Goal: Find specific page/section: Find specific page/section

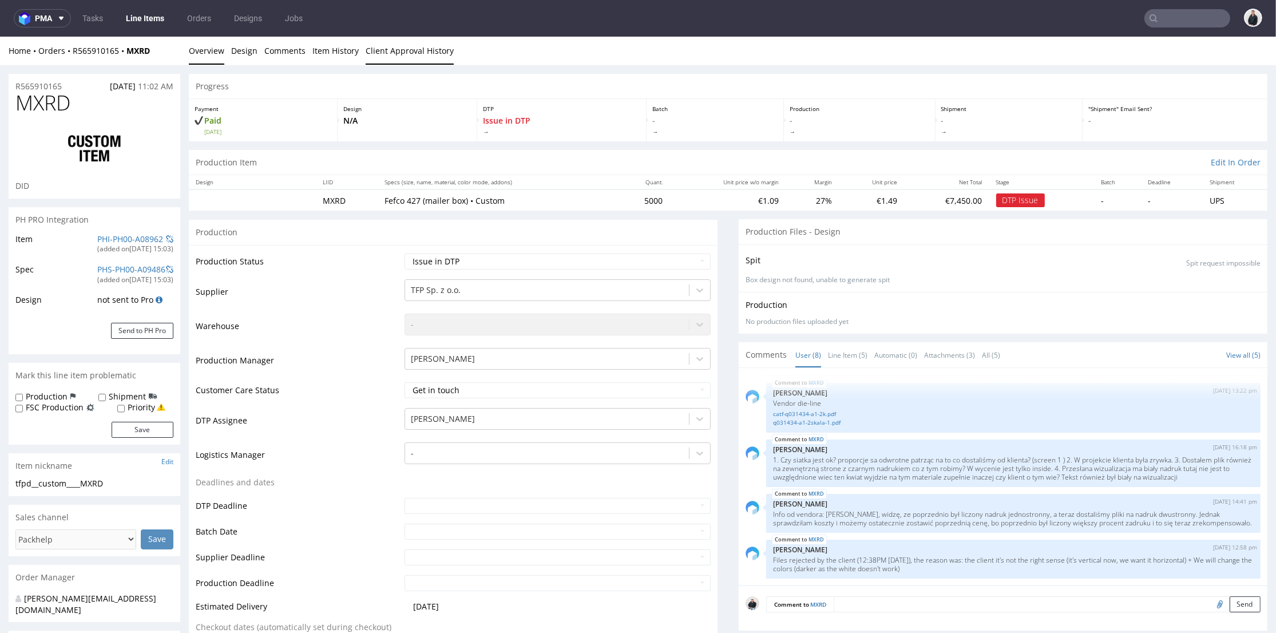
click at [433, 50] on link "Client Approval History" at bounding box center [410, 51] width 88 height 28
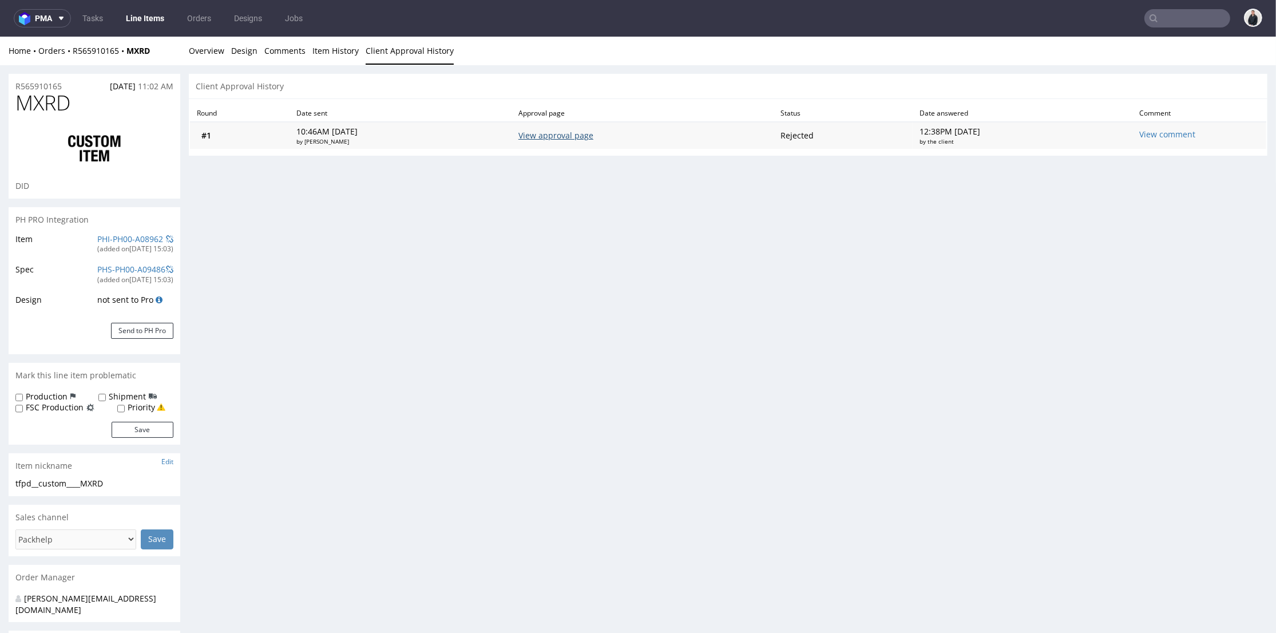
click at [548, 137] on link "View approval page" at bounding box center [555, 135] width 75 height 11
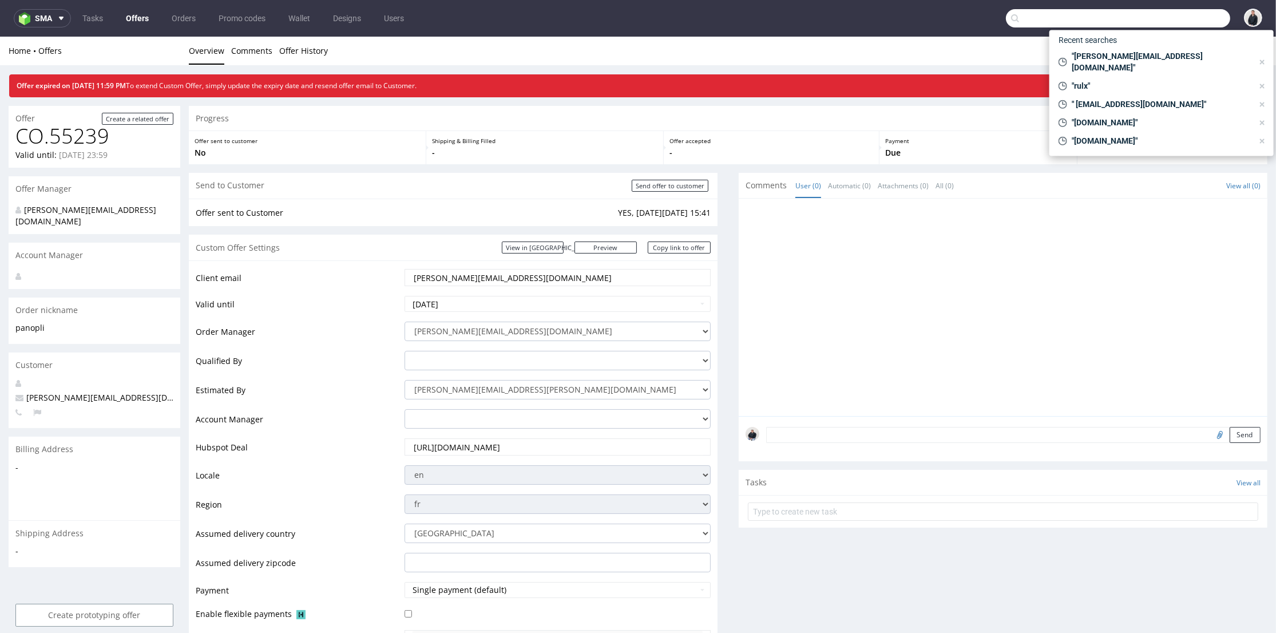
scroll to position [508, 0]
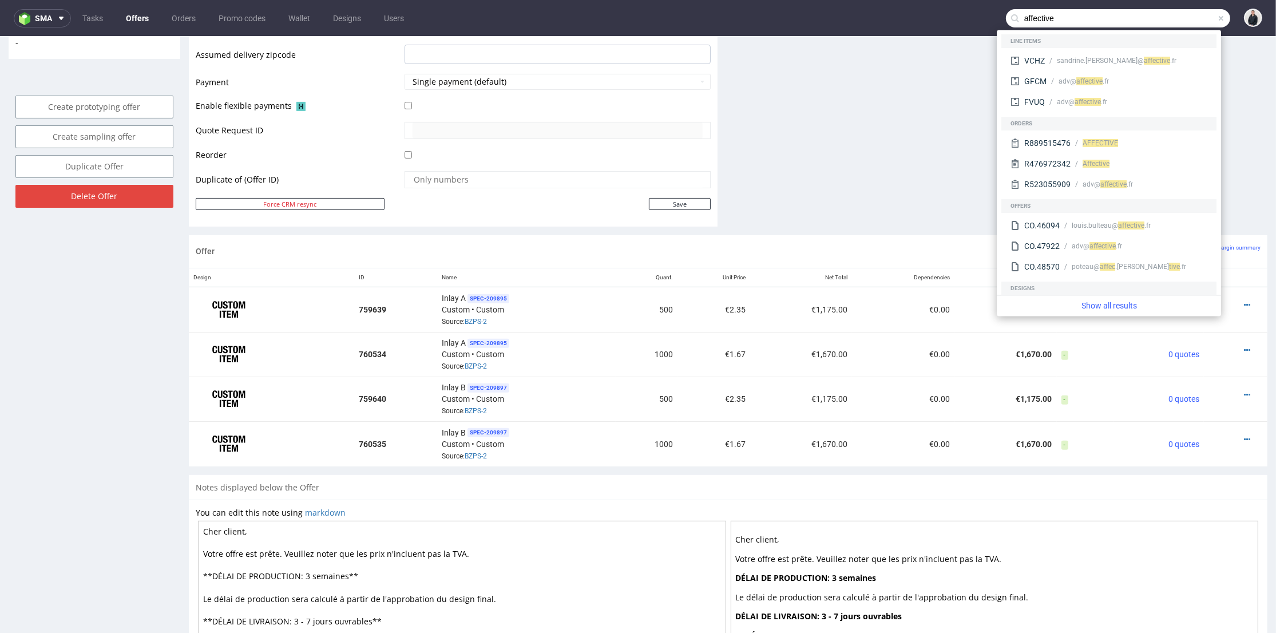
type input "affective"
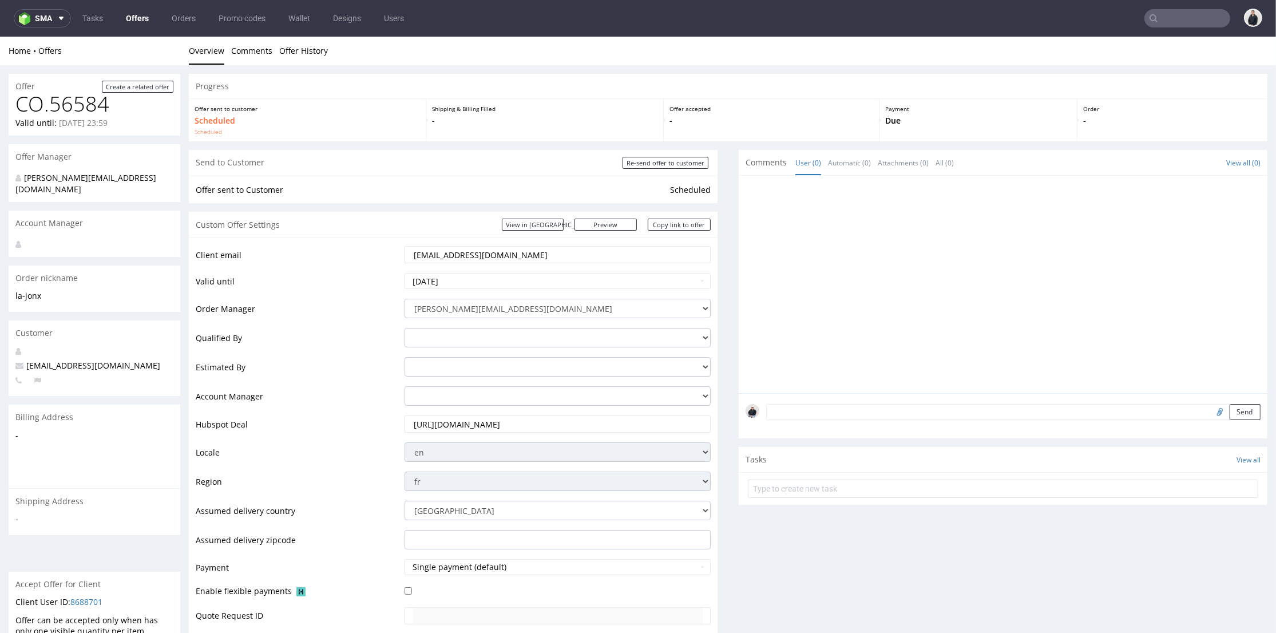
click at [1170, 17] on input "text" at bounding box center [1187, 18] width 86 height 18
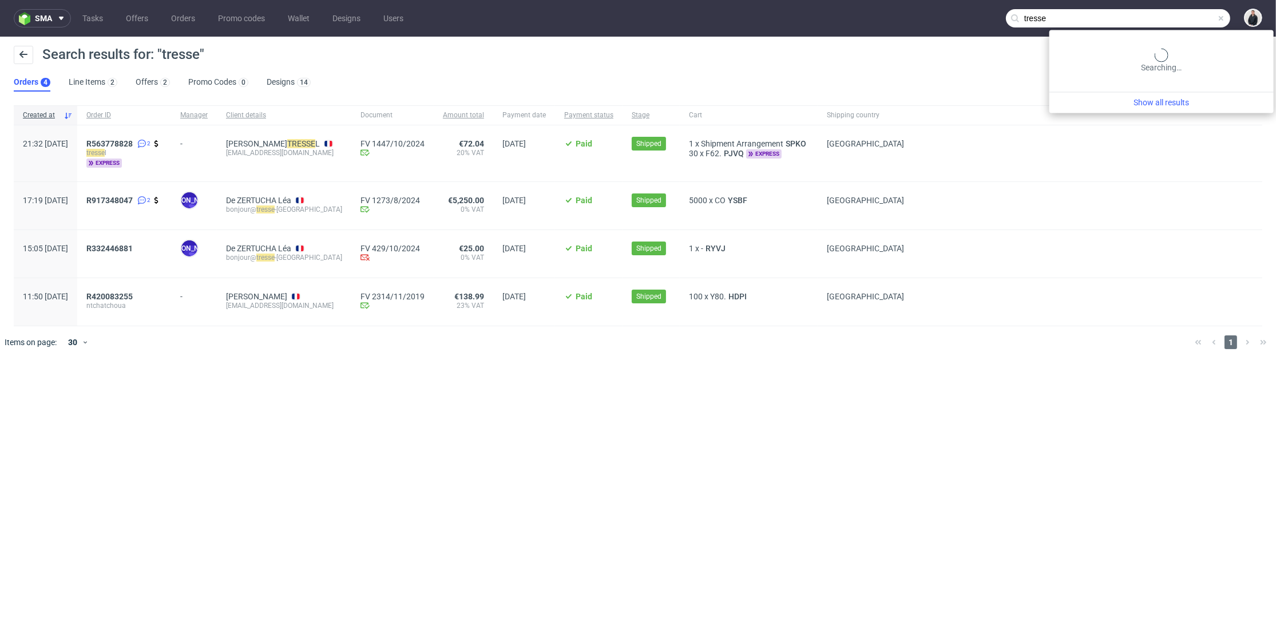
click at [1166, 15] on input "tresse" at bounding box center [1118, 18] width 224 height 18
paste input "groupesignorini.com"
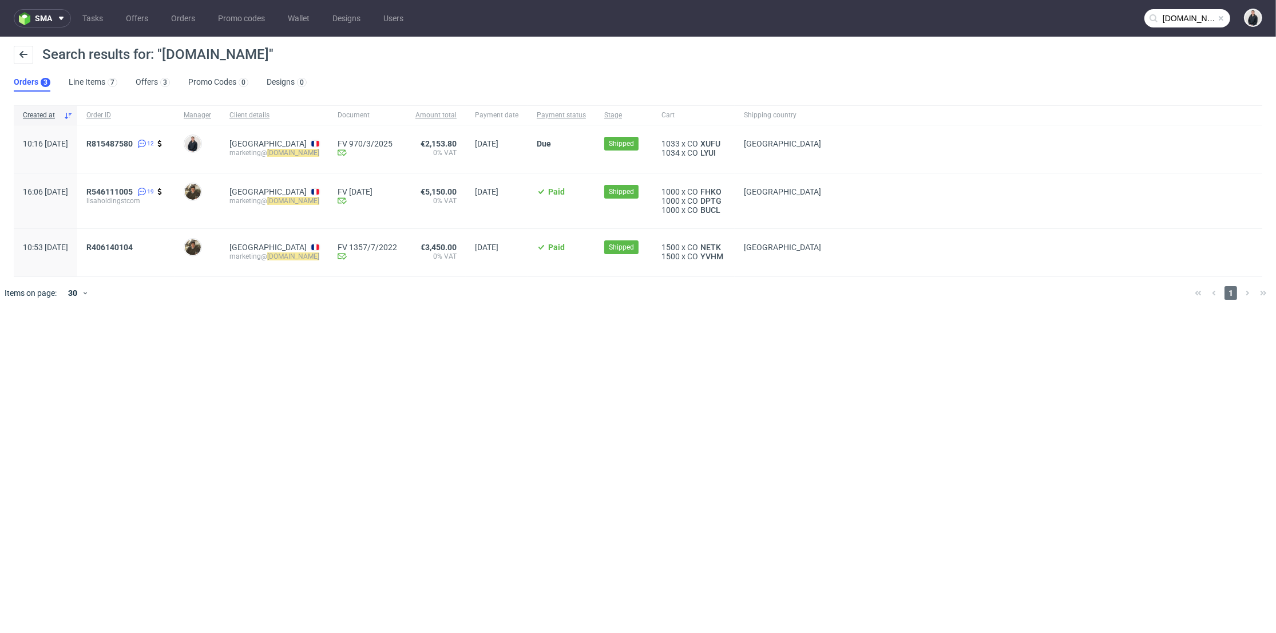
click at [1180, 20] on input "groupesignorini.com" at bounding box center [1187, 18] width 86 height 18
paste input "bergbergstore"
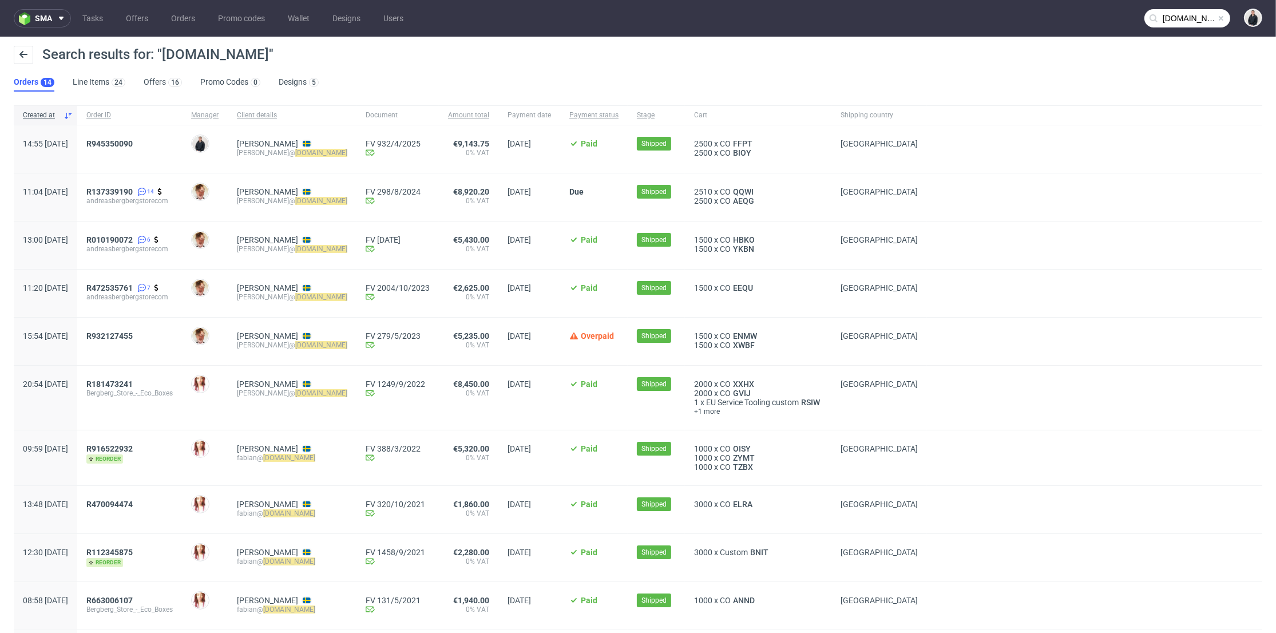
click at [1177, 13] on input "bergbergstore.com" at bounding box center [1187, 18] width 86 height 18
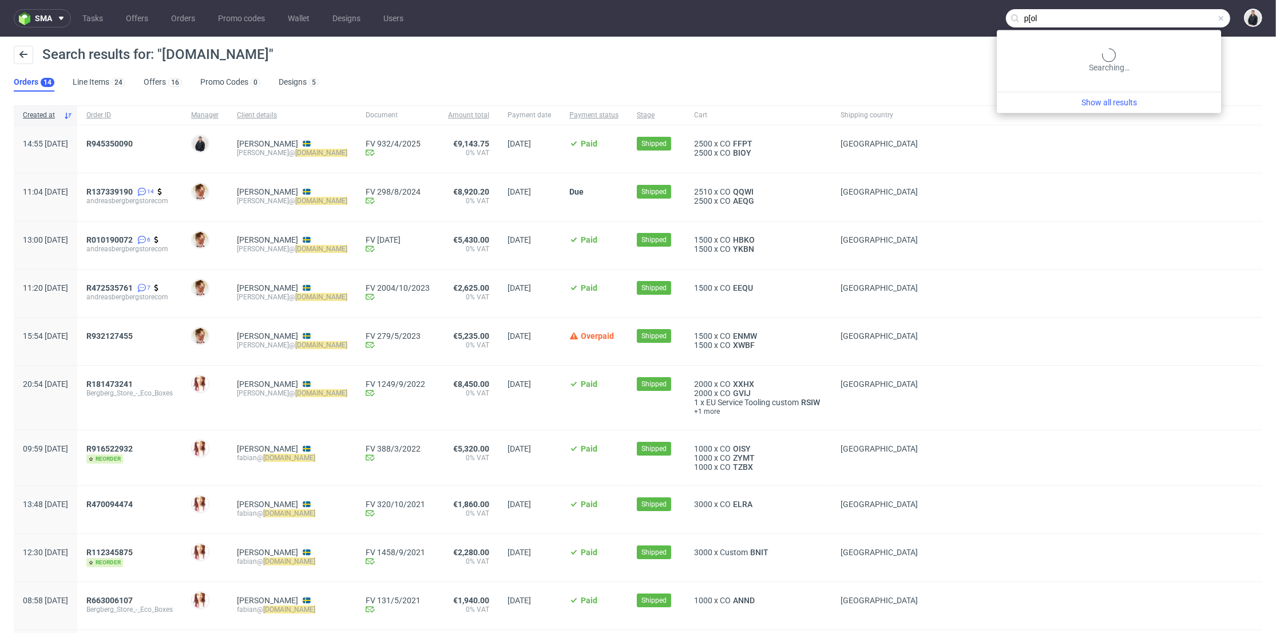
drag, startPoint x: 1050, startPoint y: 21, endPoint x: 1014, endPoint y: 21, distance: 36.6
click at [1014, 21] on input "p[ol" at bounding box center [1118, 18] width 224 height 18
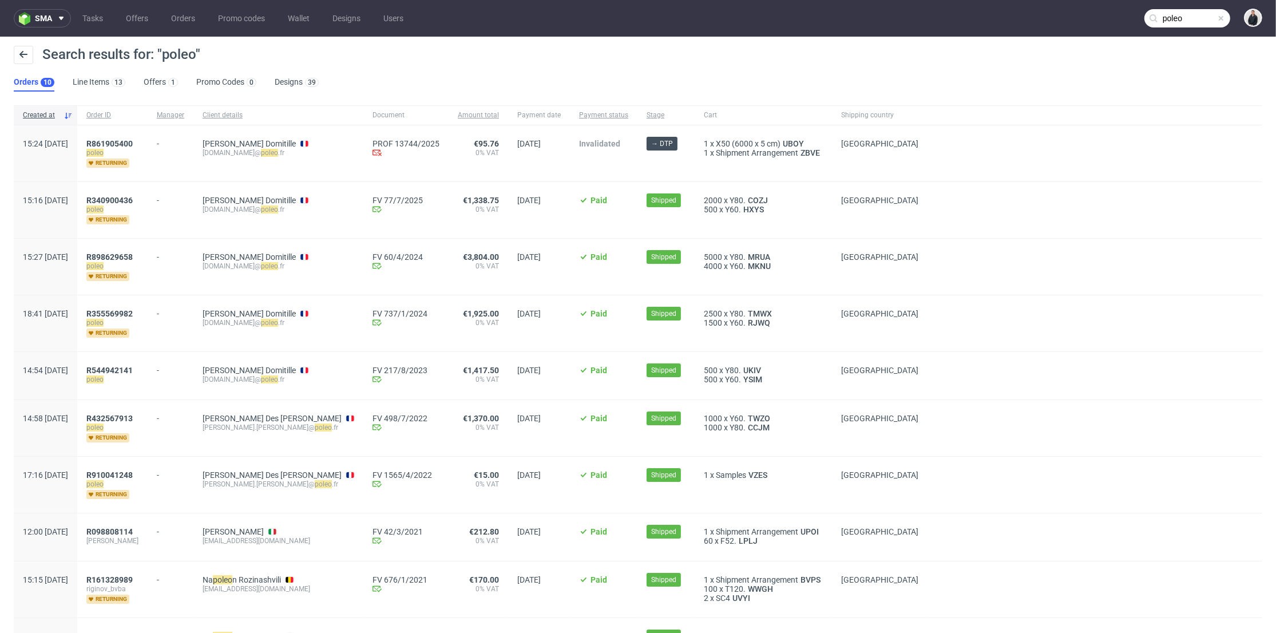
click at [1172, 17] on input "poleo" at bounding box center [1187, 18] width 86 height 18
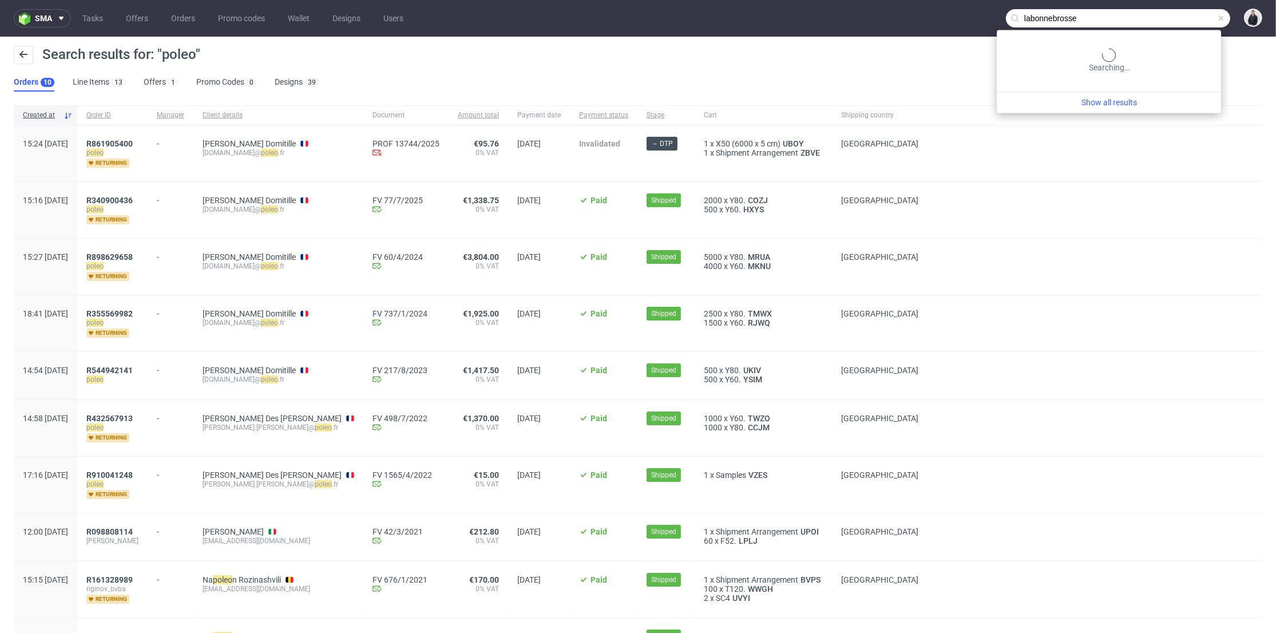
type input "labonnebrosse"
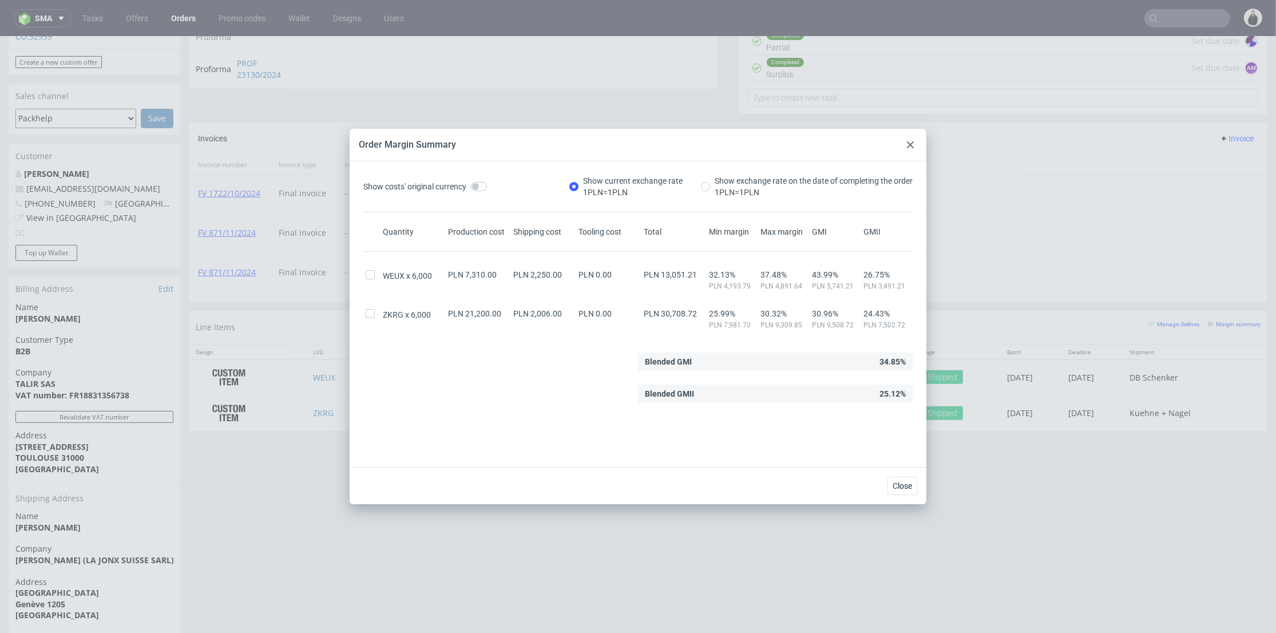
scroll to position [481, 0]
click at [911, 142] on use at bounding box center [910, 144] width 7 height 7
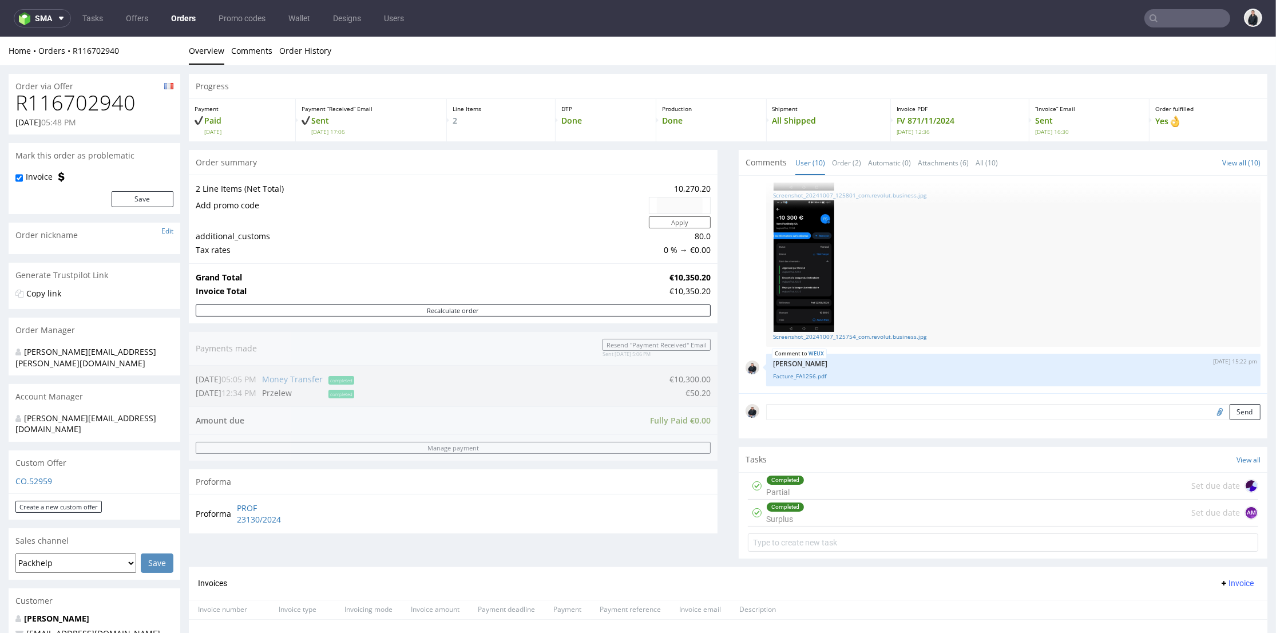
scroll to position [254, 0]
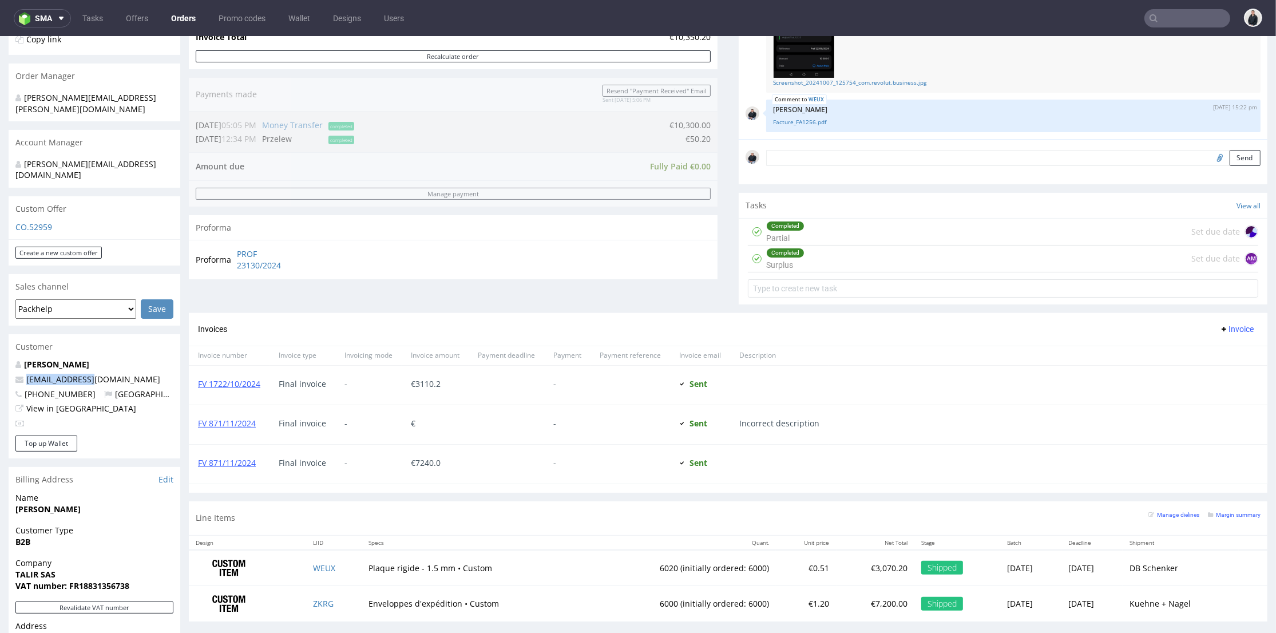
drag, startPoint x: 48, startPoint y: 355, endPoint x: 584, endPoint y: 106, distance: 590.5
click at [19, 374] on p "[EMAIL_ADDRESS][DOMAIN_NAME]" at bounding box center [94, 379] width 158 height 11
copy span "[EMAIL_ADDRESS][DOMAIN_NAME]"
click at [1162, 23] on input "text" at bounding box center [1187, 18] width 86 height 18
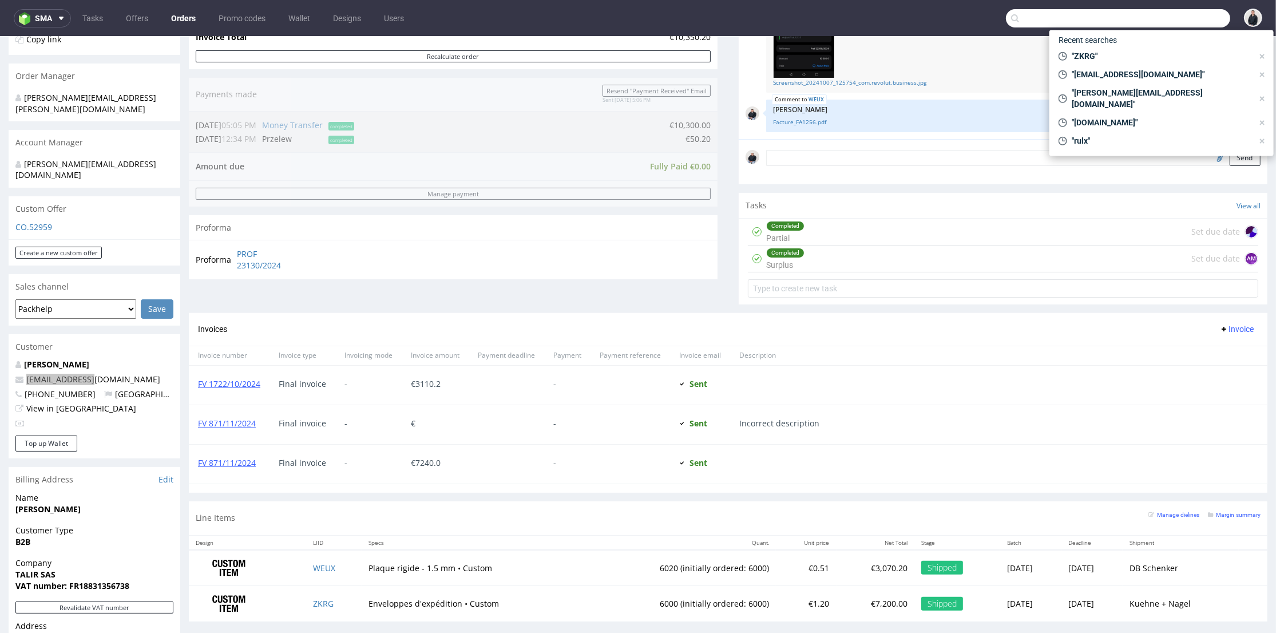
paste input "info@la-jonx.ch"
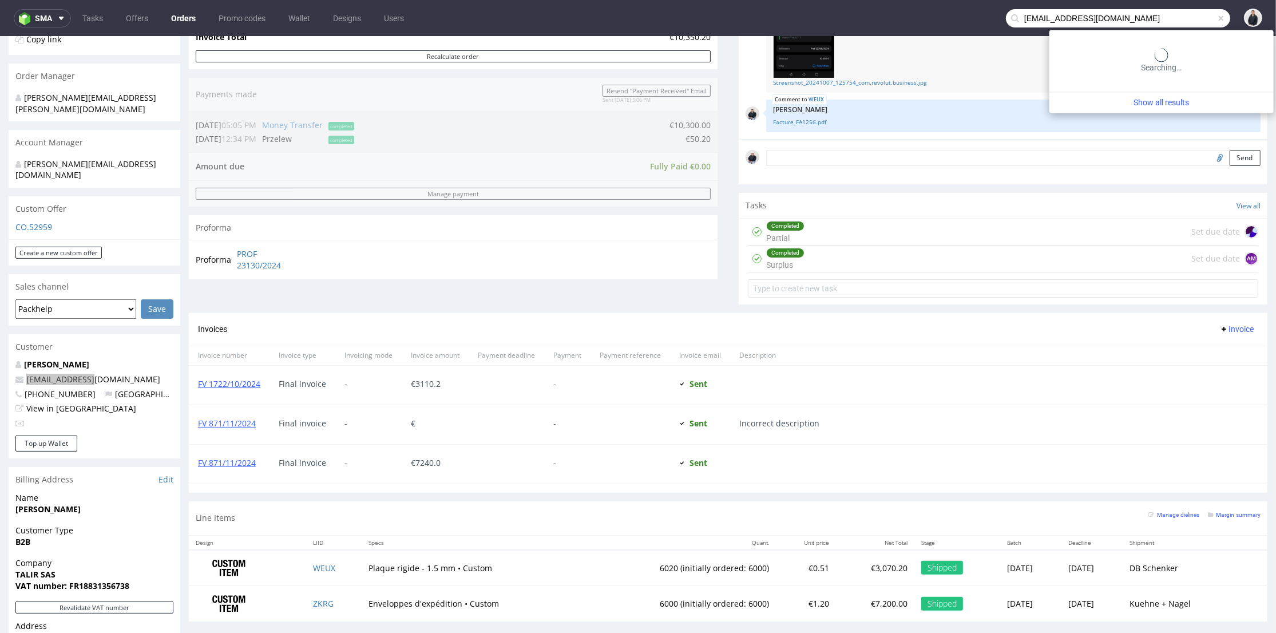
type input "info@la-jonx.ch"
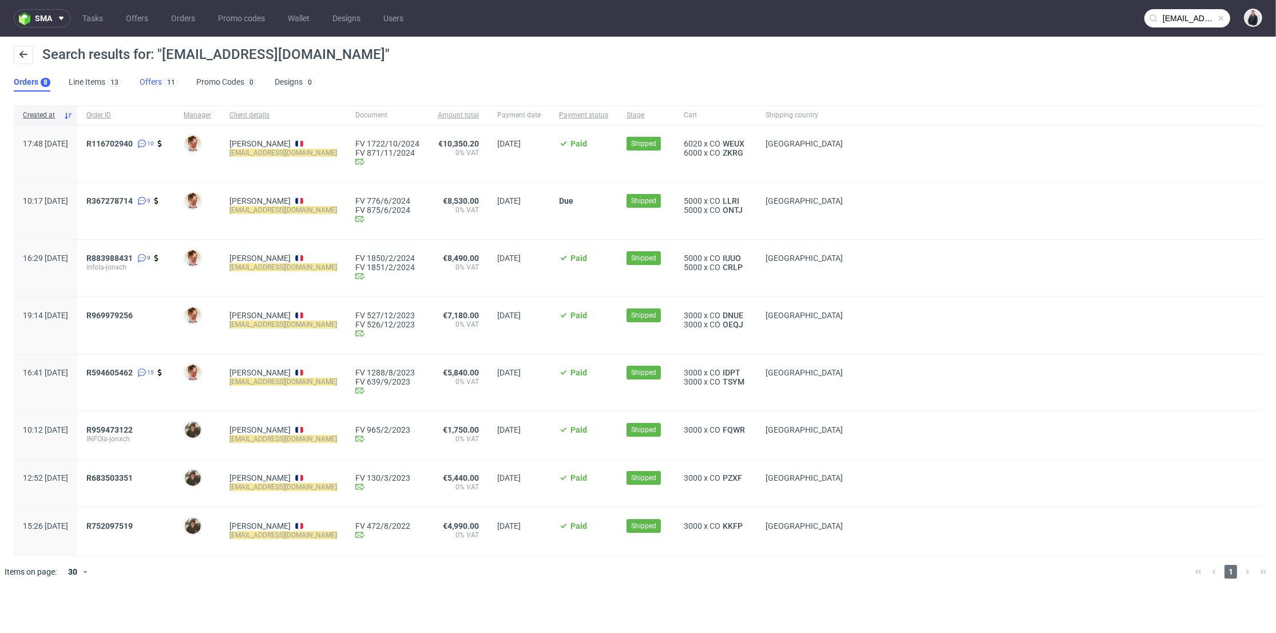
click at [148, 85] on link "Offers 11" at bounding box center [159, 82] width 38 height 18
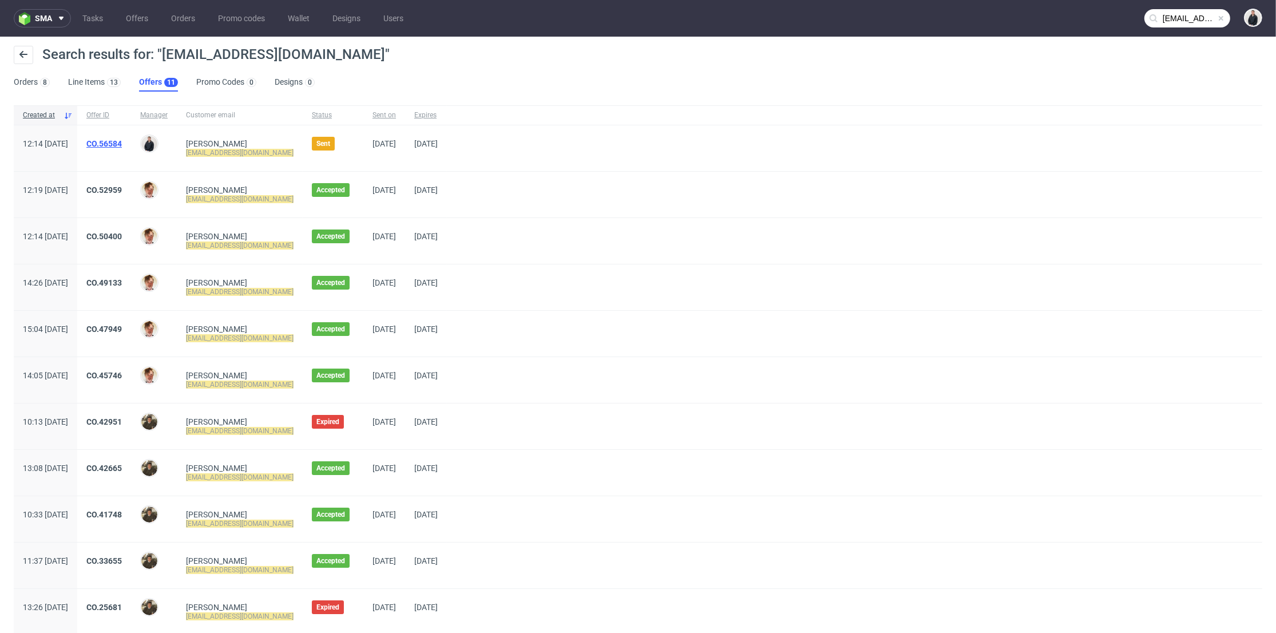
click at [122, 143] on link "CO.56584" at bounding box center [103, 143] width 35 height 9
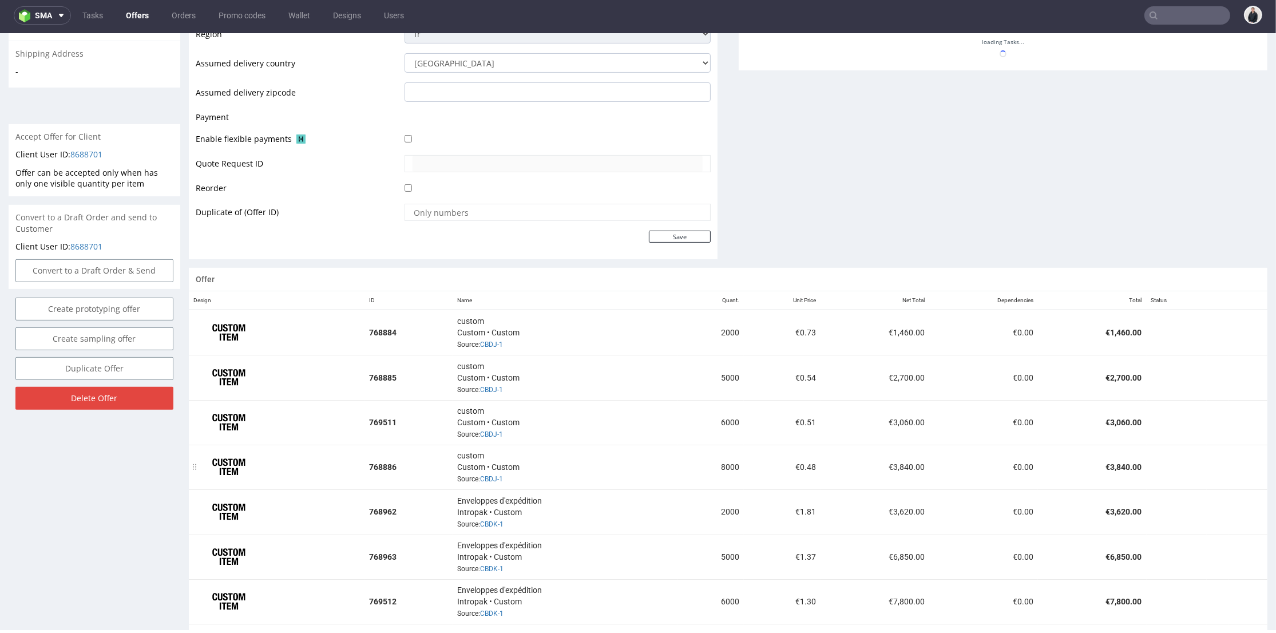
scroll to position [508, 0]
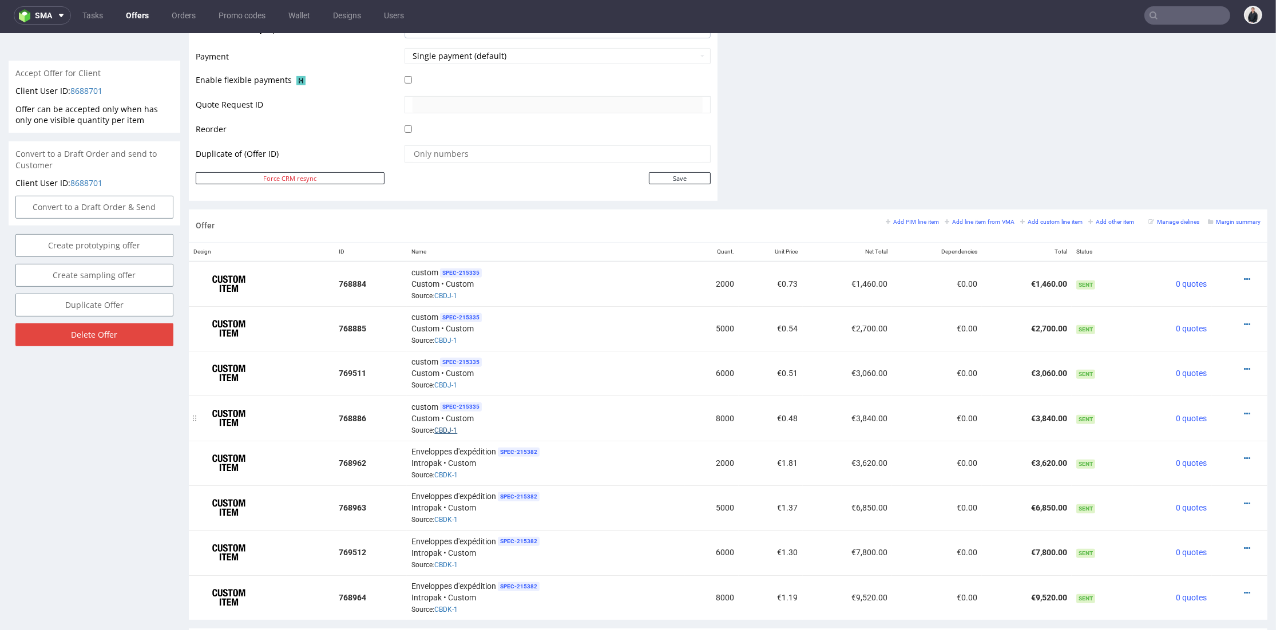
click at [447, 426] on link "CBDJ-1" at bounding box center [445, 430] width 23 height 8
click at [447, 471] on link "CBDK-1" at bounding box center [445, 475] width 23 height 8
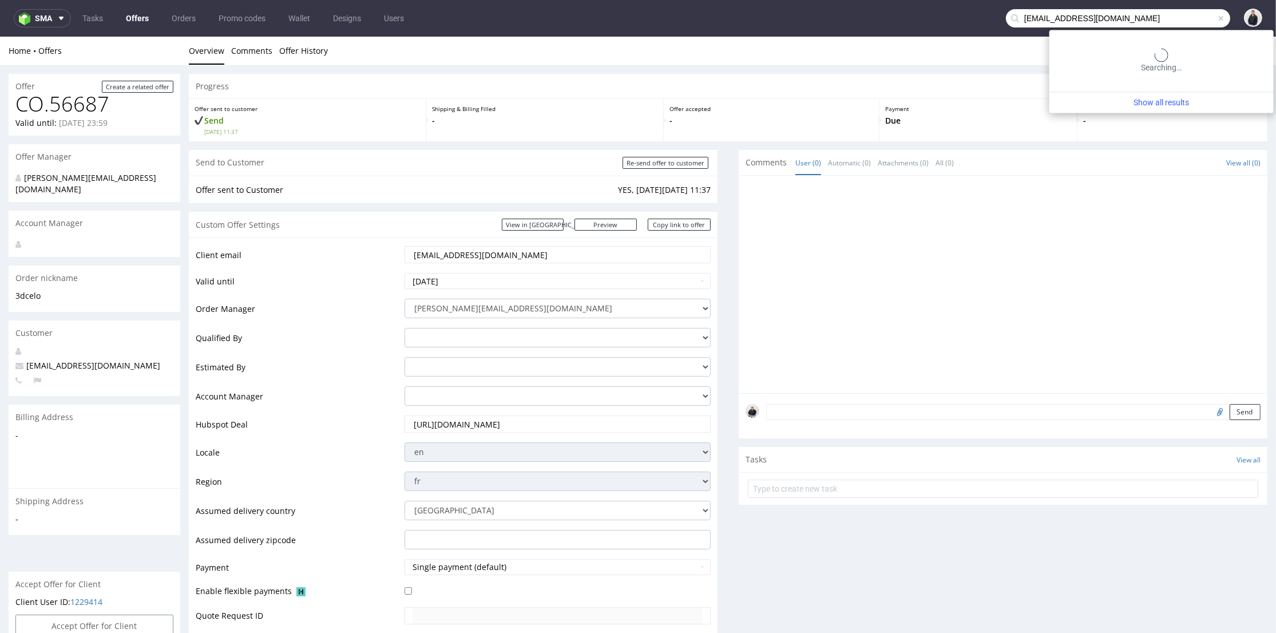
type input "[EMAIL_ADDRESS][DOMAIN_NAME]"
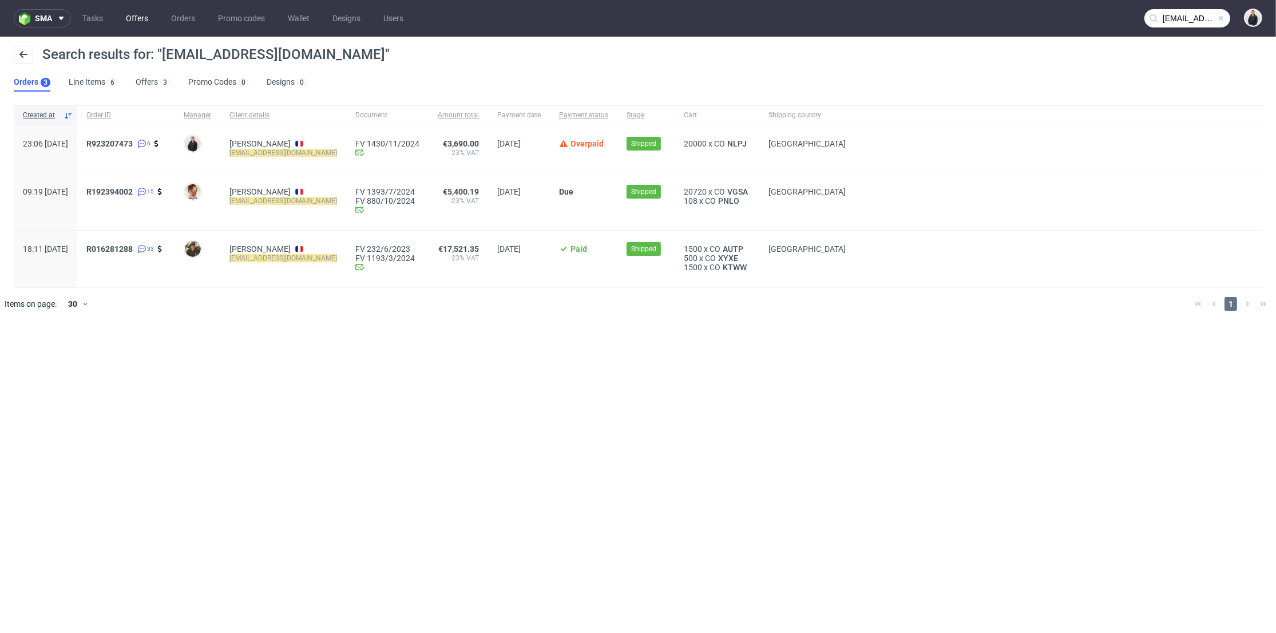
click at [122, 15] on link "Offers" at bounding box center [137, 18] width 36 height 18
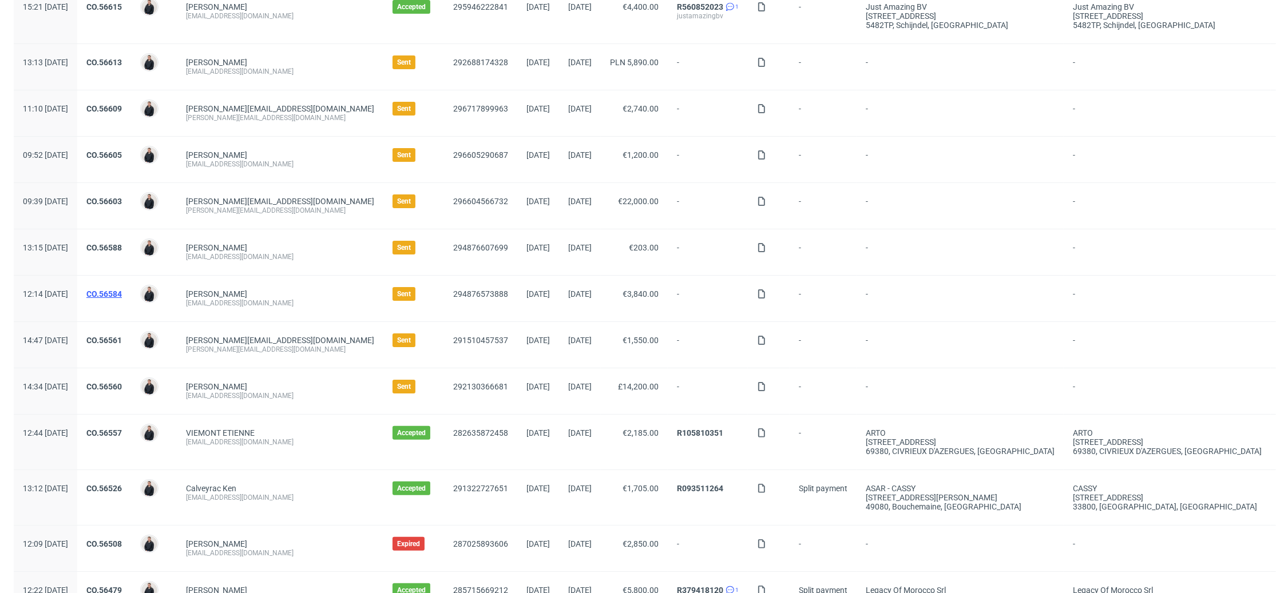
click at [122, 290] on link "CO.56584" at bounding box center [103, 293] width 35 height 9
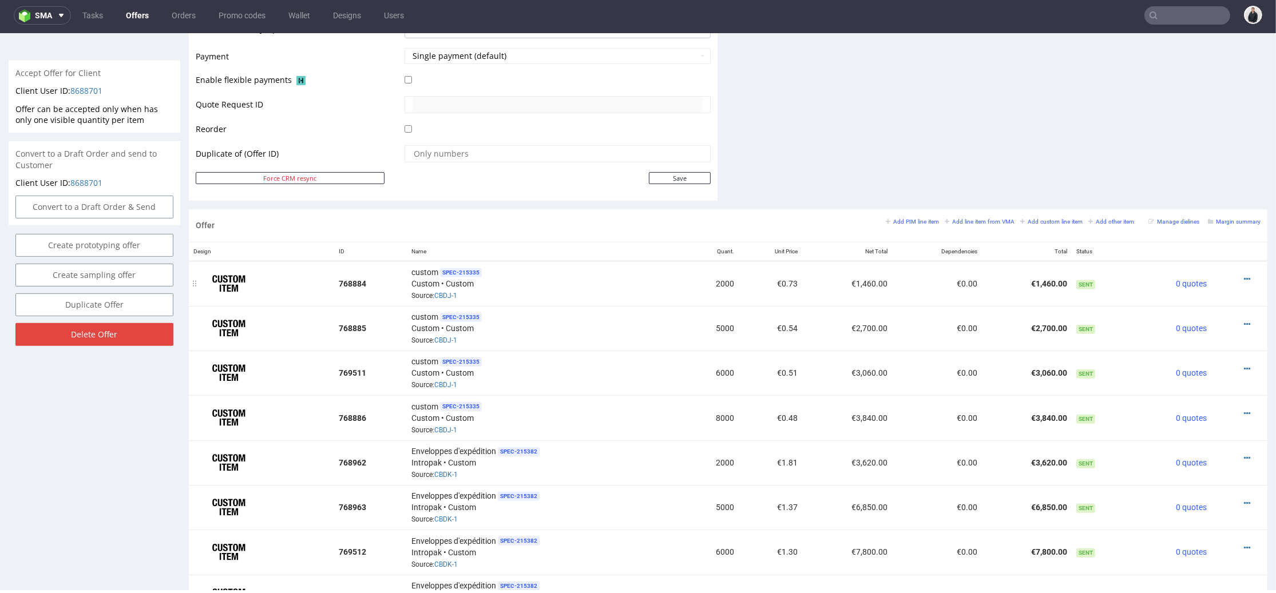
scroll to position [636, 0]
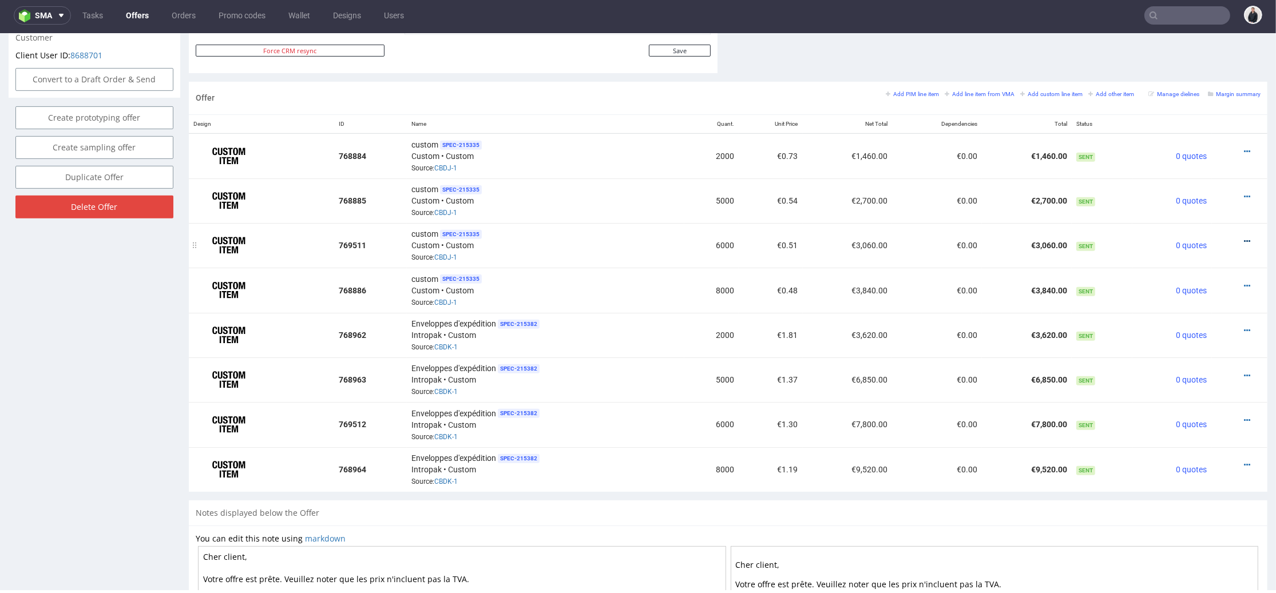
click at [1244, 237] on icon at bounding box center [1247, 241] width 6 height 8
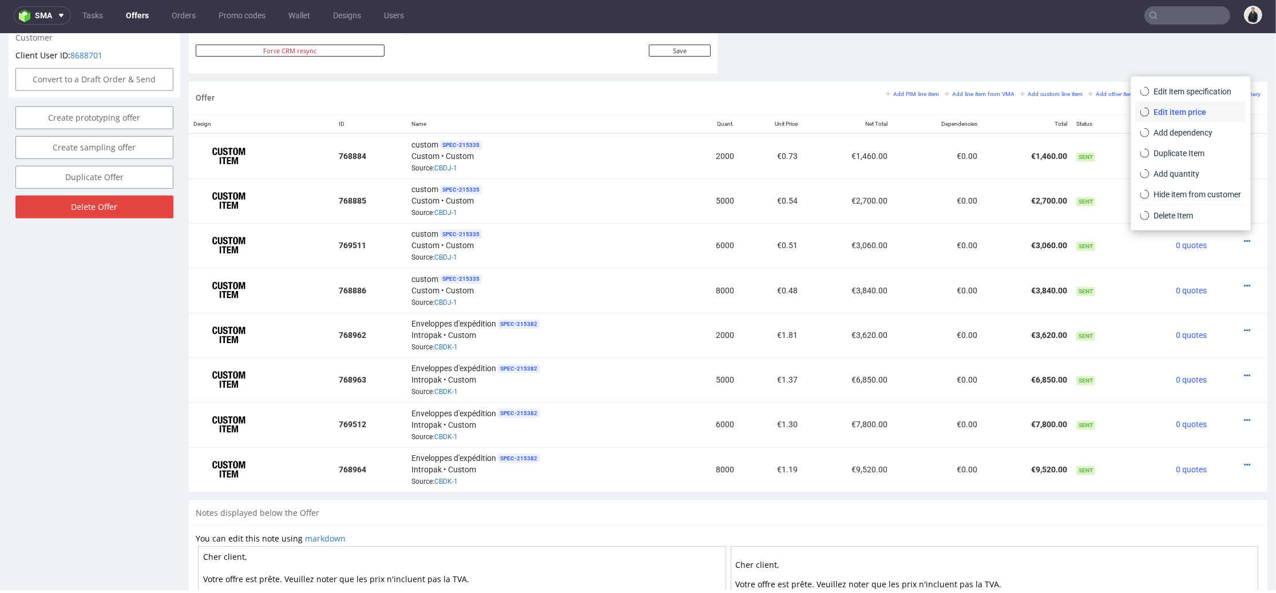
click at [1192, 113] on span "Edit item price" at bounding box center [1195, 111] width 92 height 11
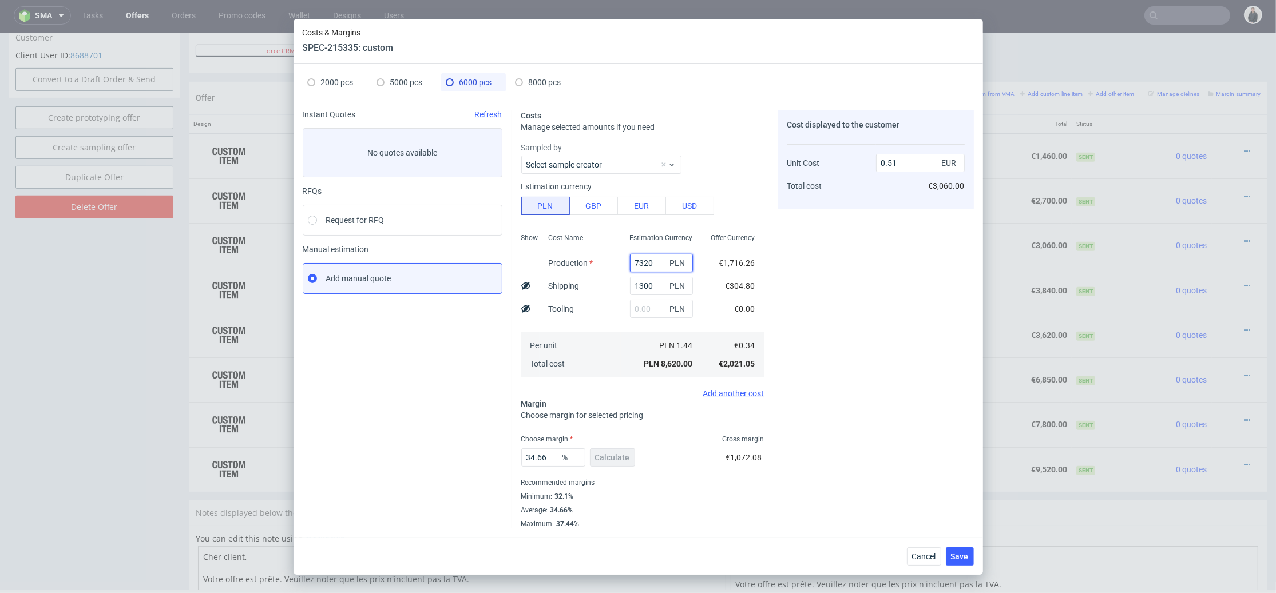
drag, startPoint x: 630, startPoint y: 264, endPoint x: 649, endPoint y: 263, distance: 18.9
click at [649, 263] on input "7320" at bounding box center [661, 263] width 63 height 18
type input "720"
type input "0.08"
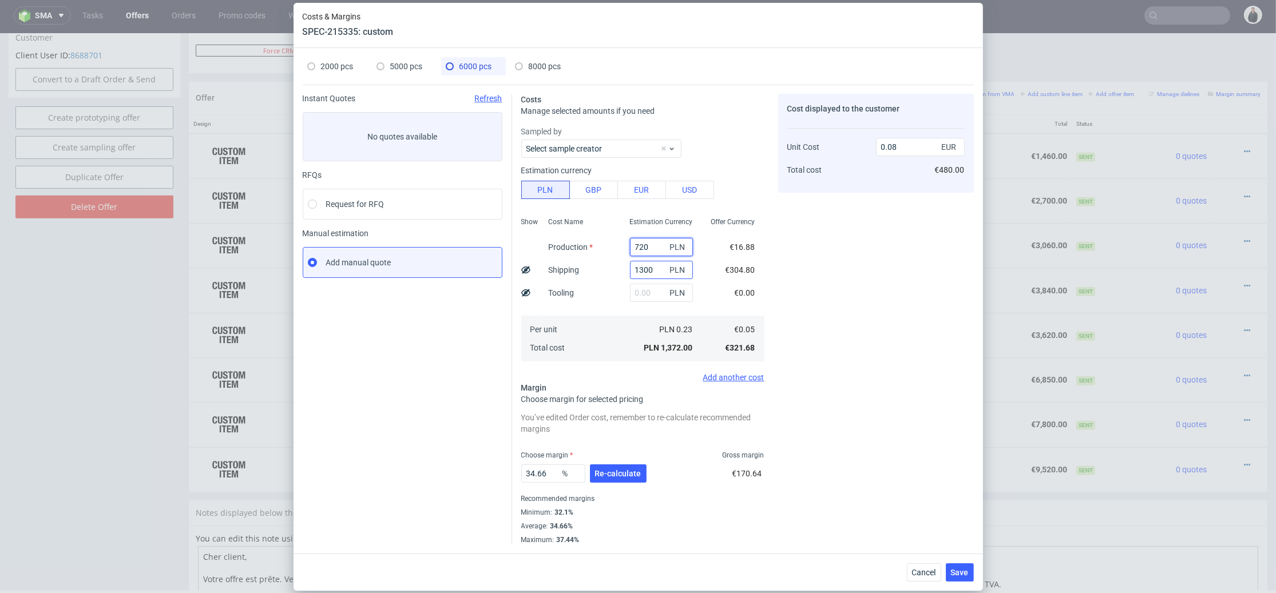
type input "7200"
type input "0.51"
type input "7200"
click at [608, 275] on div "Cost Name Production Shipping Tooling Per unit Total cost" at bounding box center [579, 288] width 81 height 151
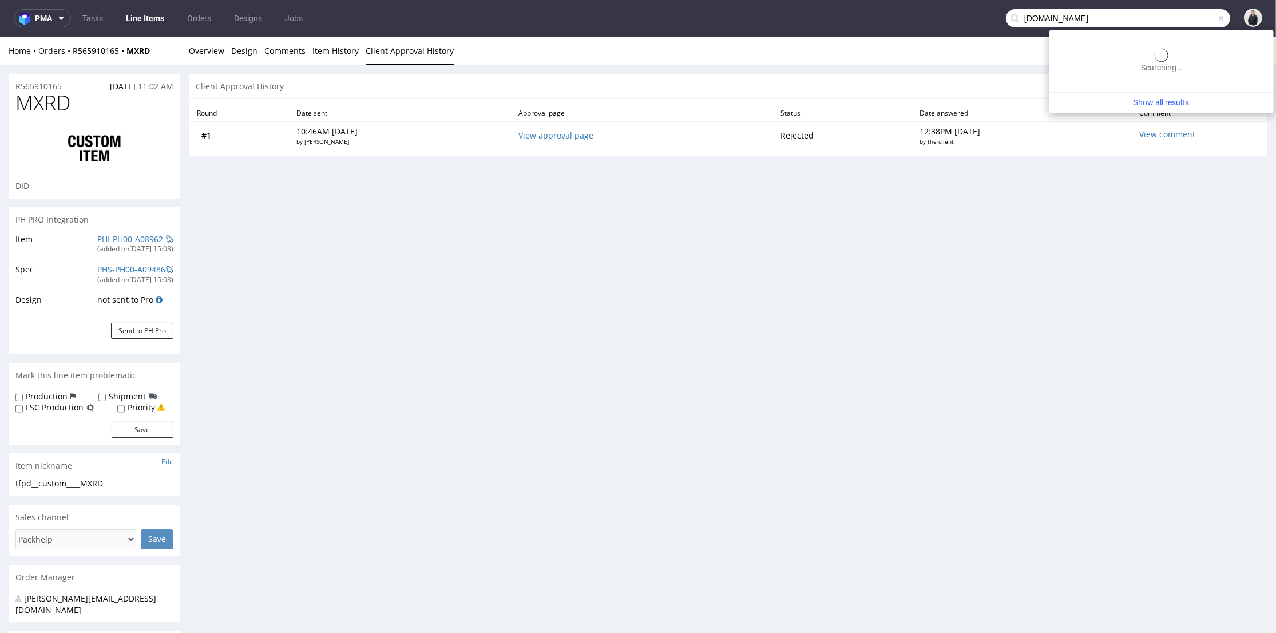
type input "[DOMAIN_NAME]"
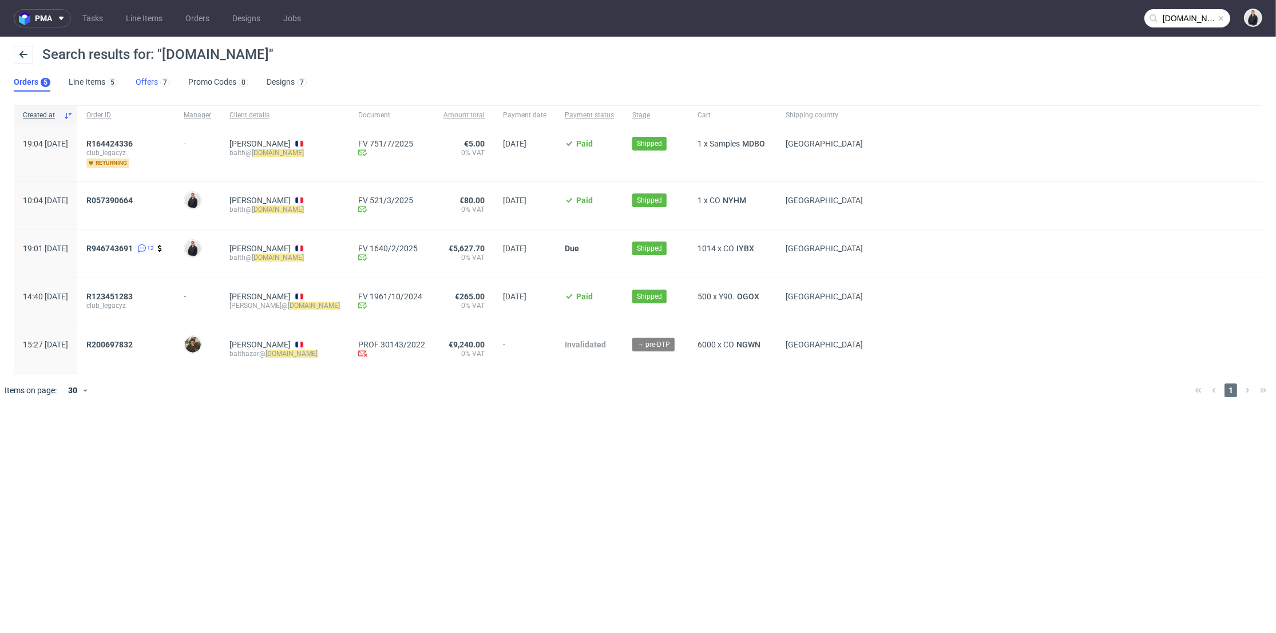
click at [159, 80] on div "7" at bounding box center [164, 81] width 12 height 11
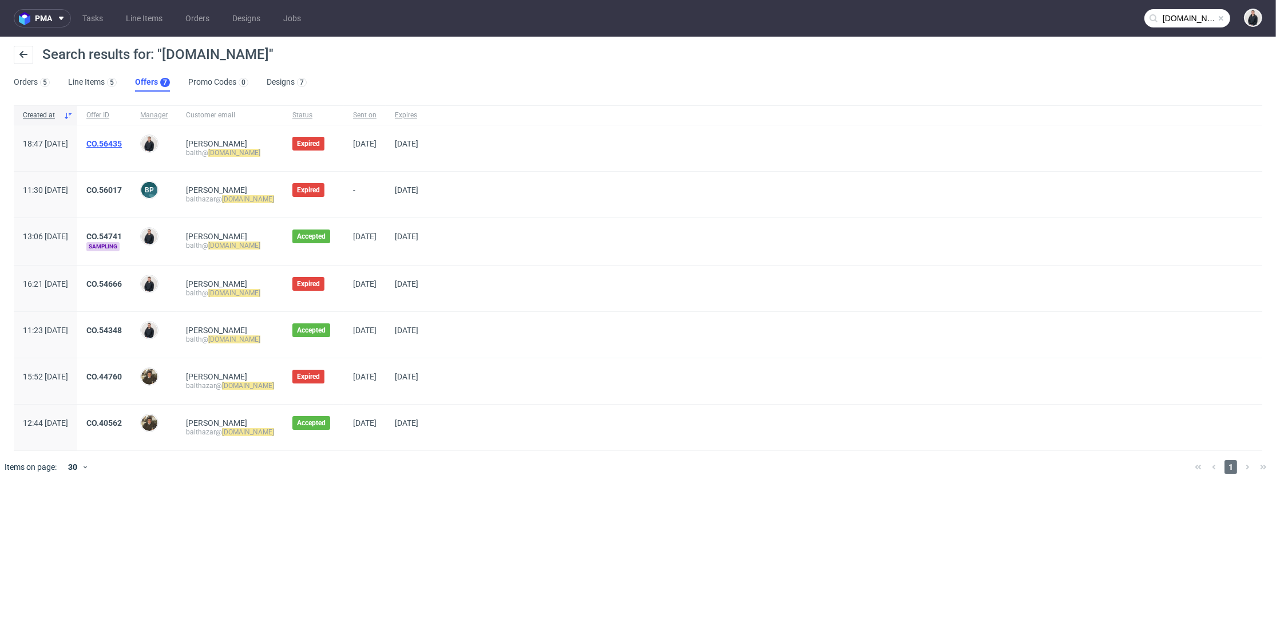
click at [122, 140] on link "CO.56435" at bounding box center [103, 143] width 35 height 9
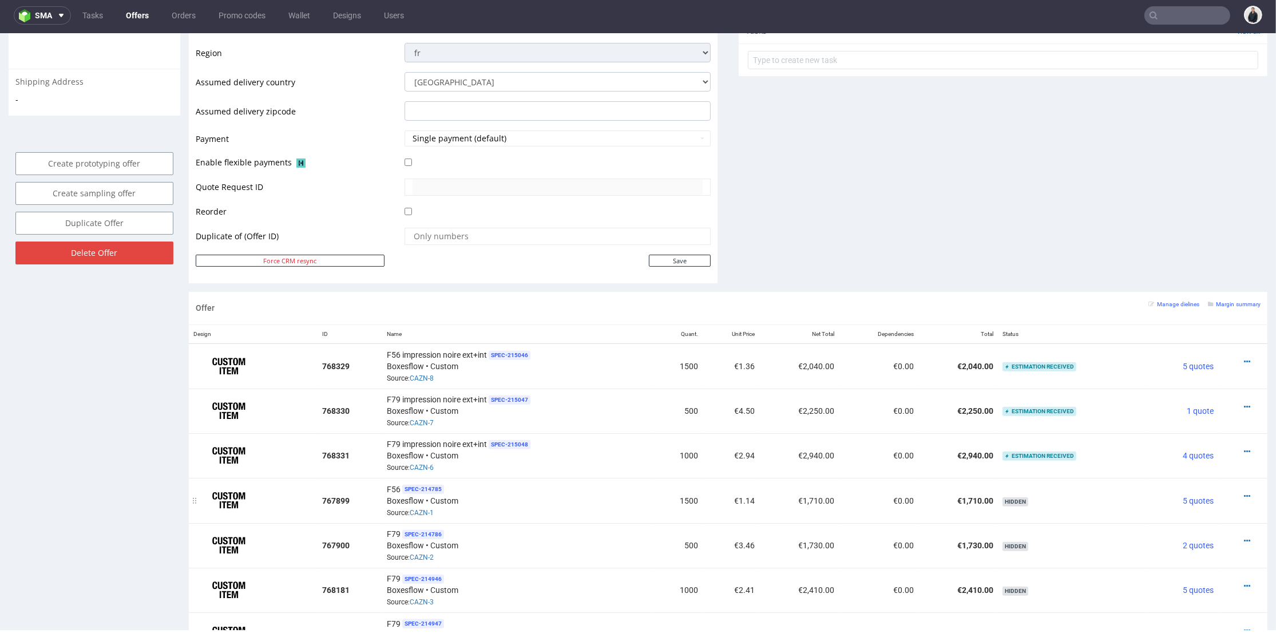
scroll to position [513, 0]
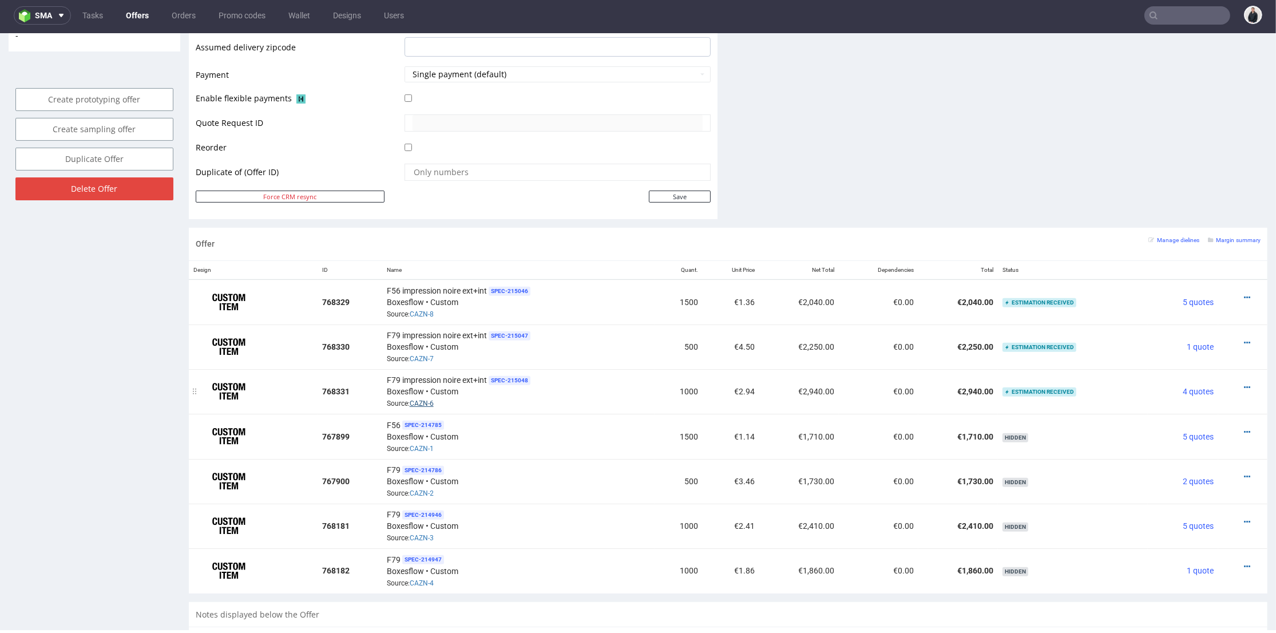
click at [430, 400] on link "CAZN-6" at bounding box center [422, 403] width 24 height 8
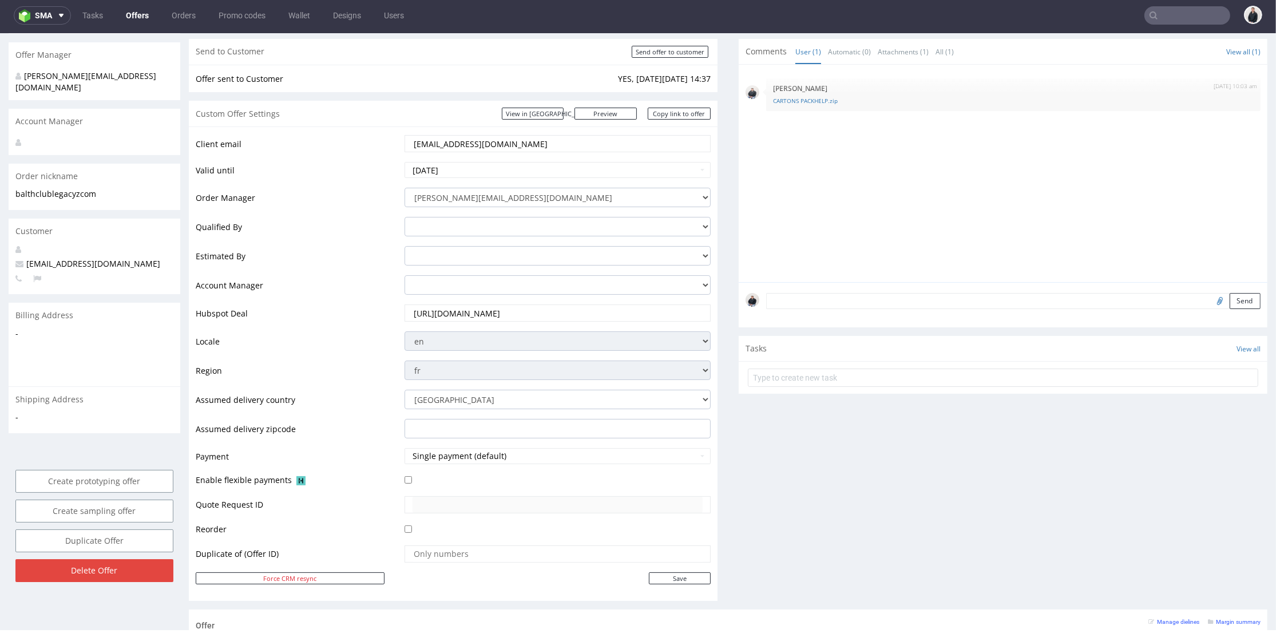
scroll to position [0, 0]
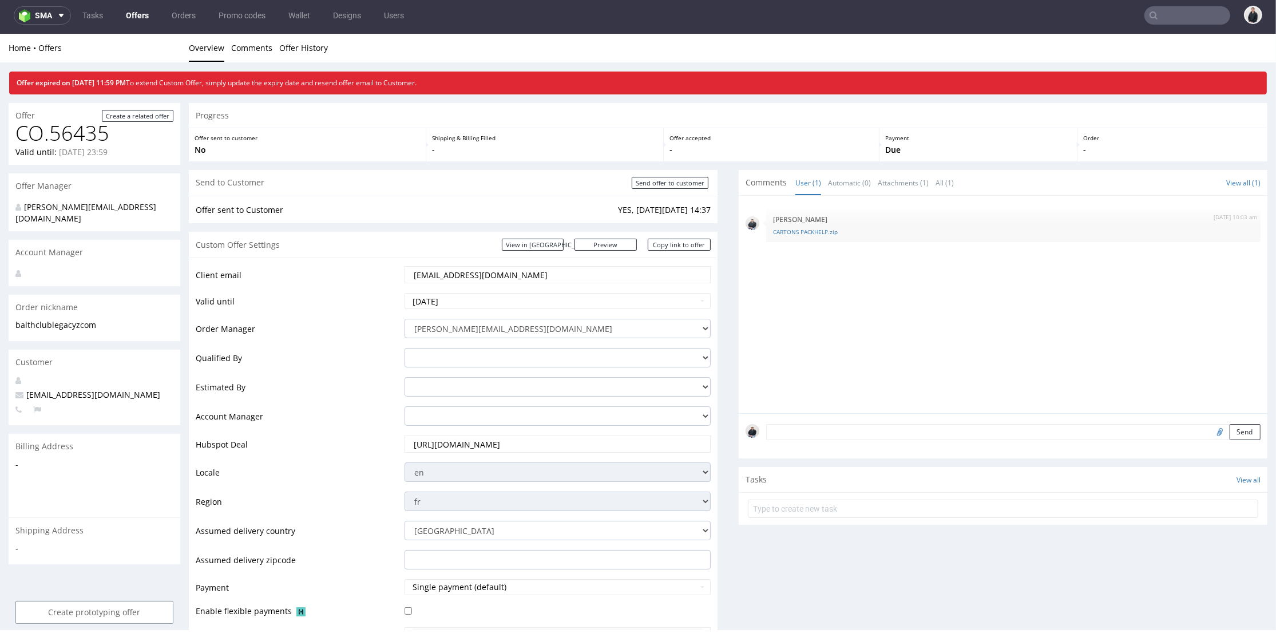
click at [674, 443] on input "https://app-eu1.hubspot.com/contacts/25600958/record/0-3/260007361735/" at bounding box center [557, 444] width 290 height 16
click at [550, 438] on input "https://app-eu1.hubspot.com/contacts/25600958/record/0-3/260007361735/" at bounding box center [557, 444] width 290 height 16
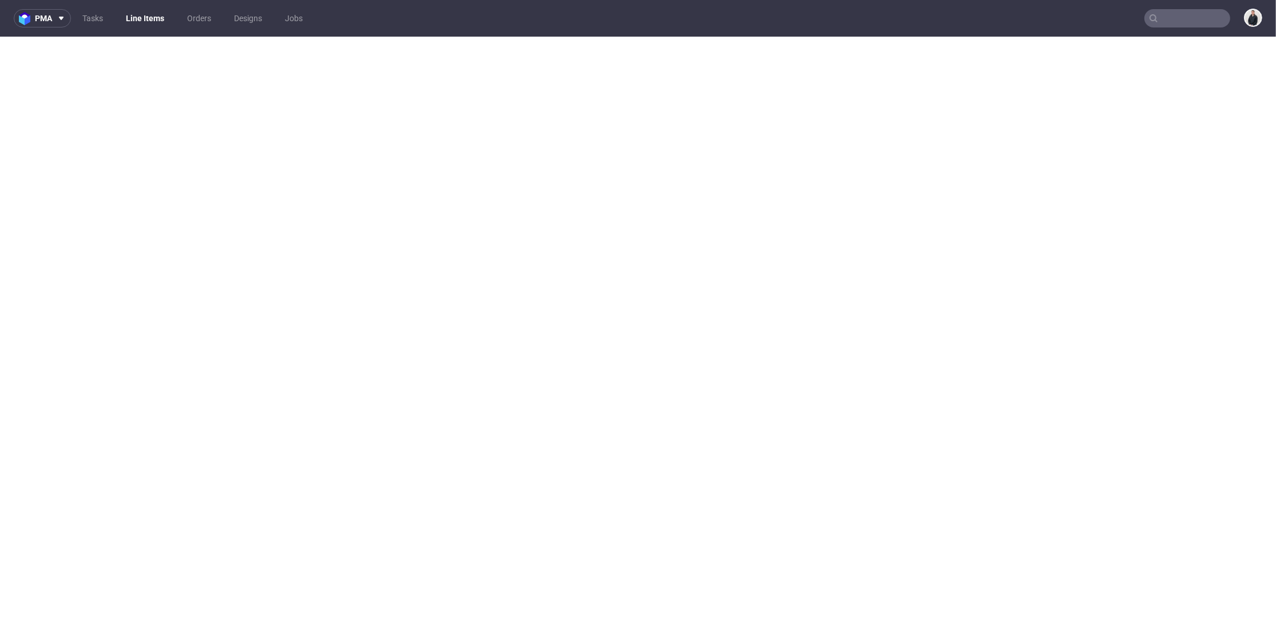
select select "in_progress"
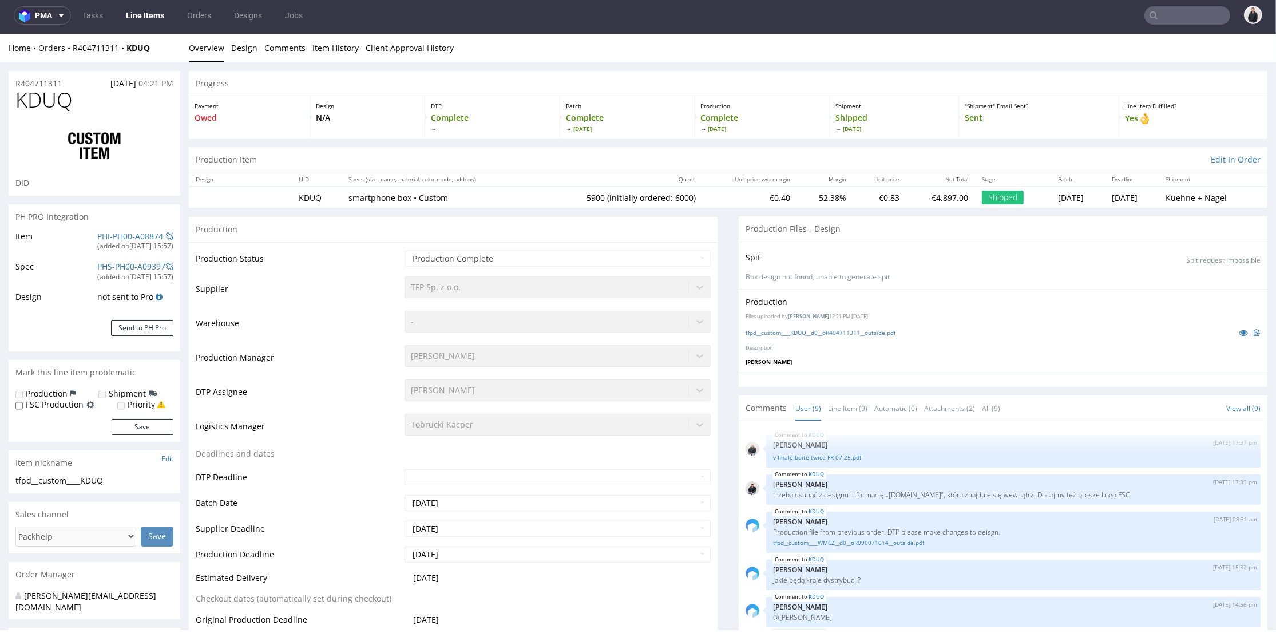
scroll to position [152, 0]
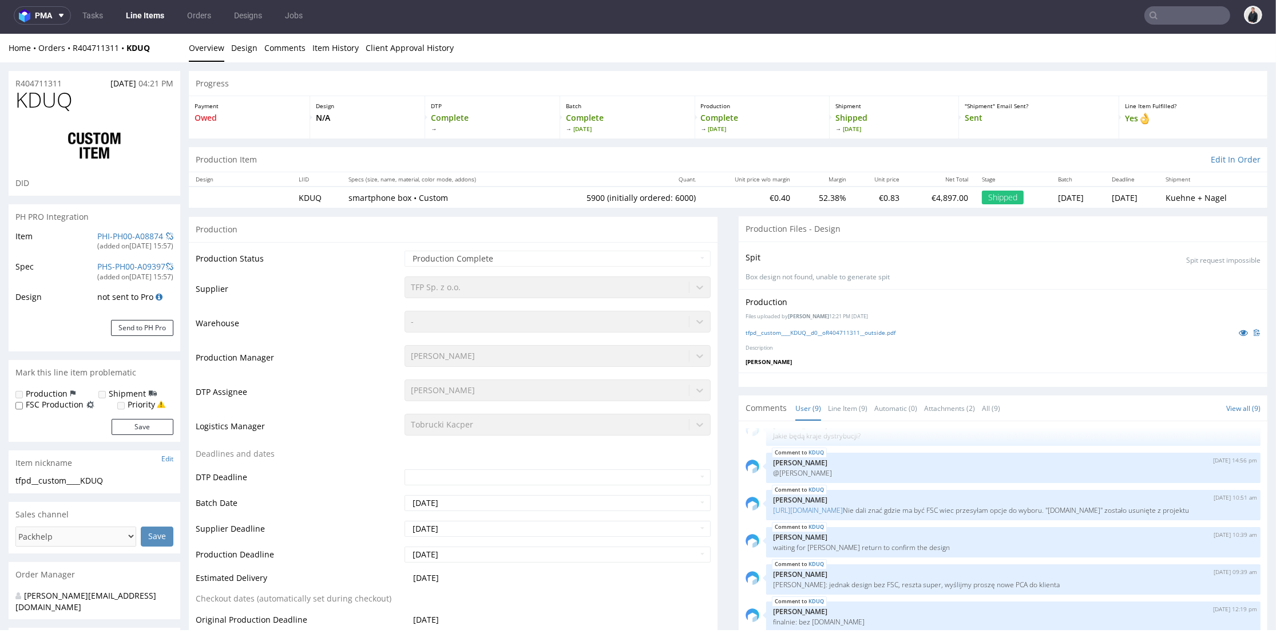
click at [1180, 17] on input "text" at bounding box center [1187, 15] width 86 height 18
paste input "7200"
type input "7200"
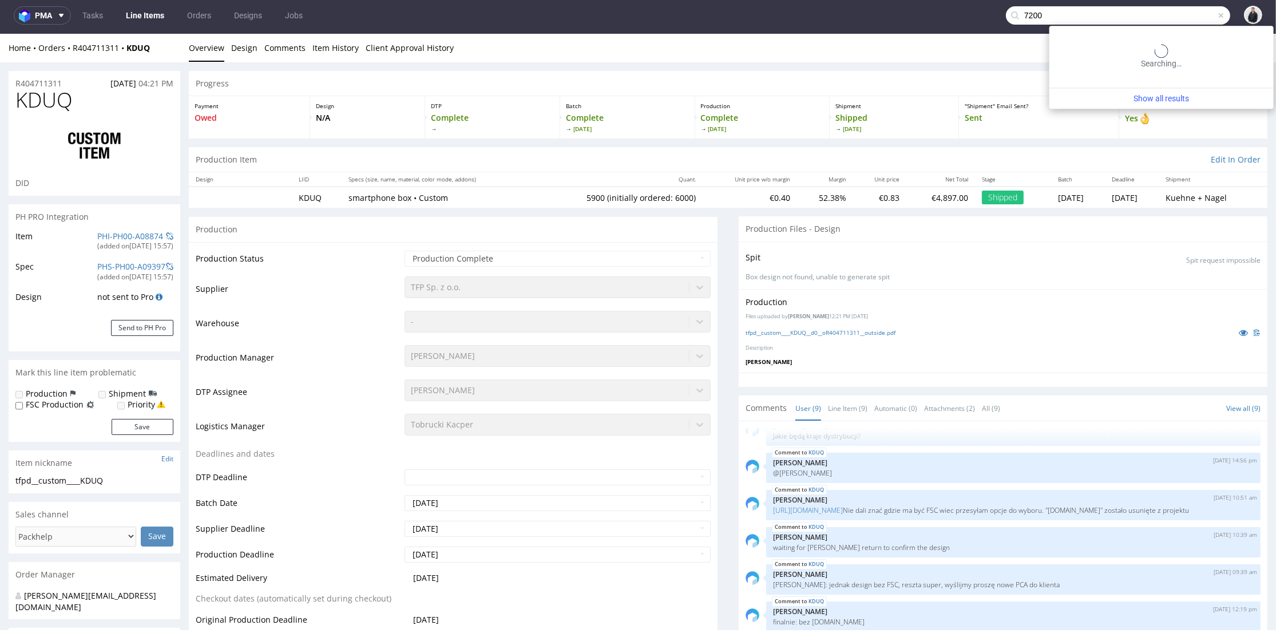
drag, startPoint x: 1032, startPoint y: 14, endPoint x: 993, endPoint y: 10, distance: 39.6
click at [993, 11] on nav "pma Tasks Line Items Orders Designs Jobs 7200" at bounding box center [638, 15] width 1276 height 37
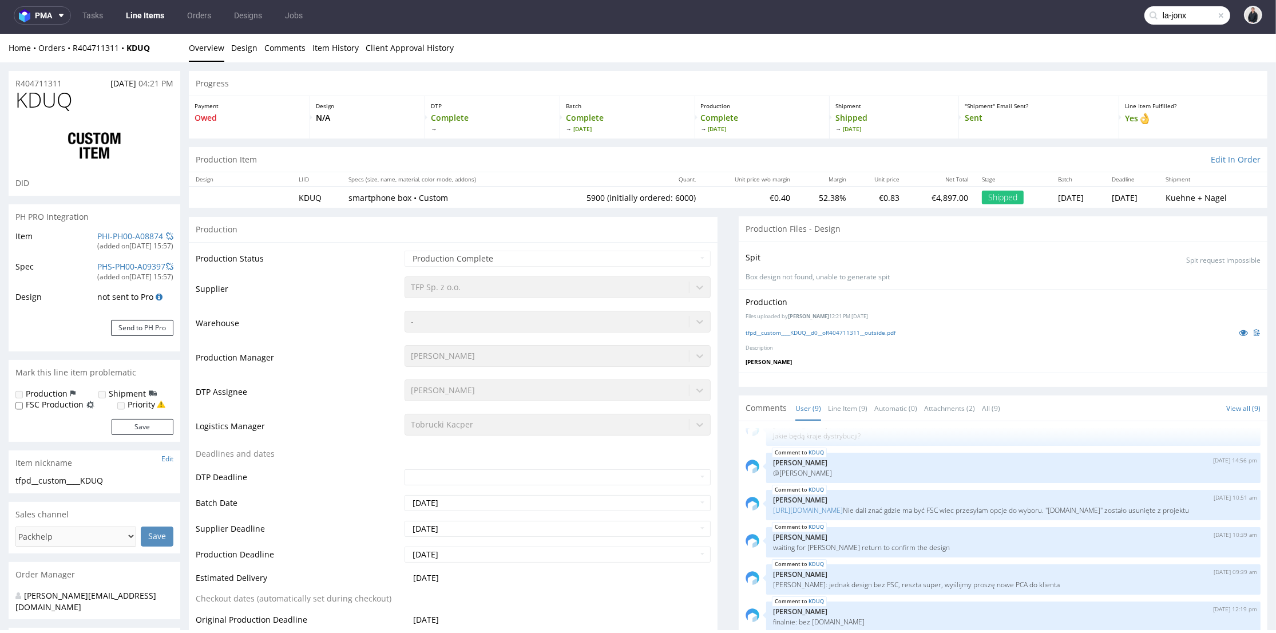
type input "la-jonx"
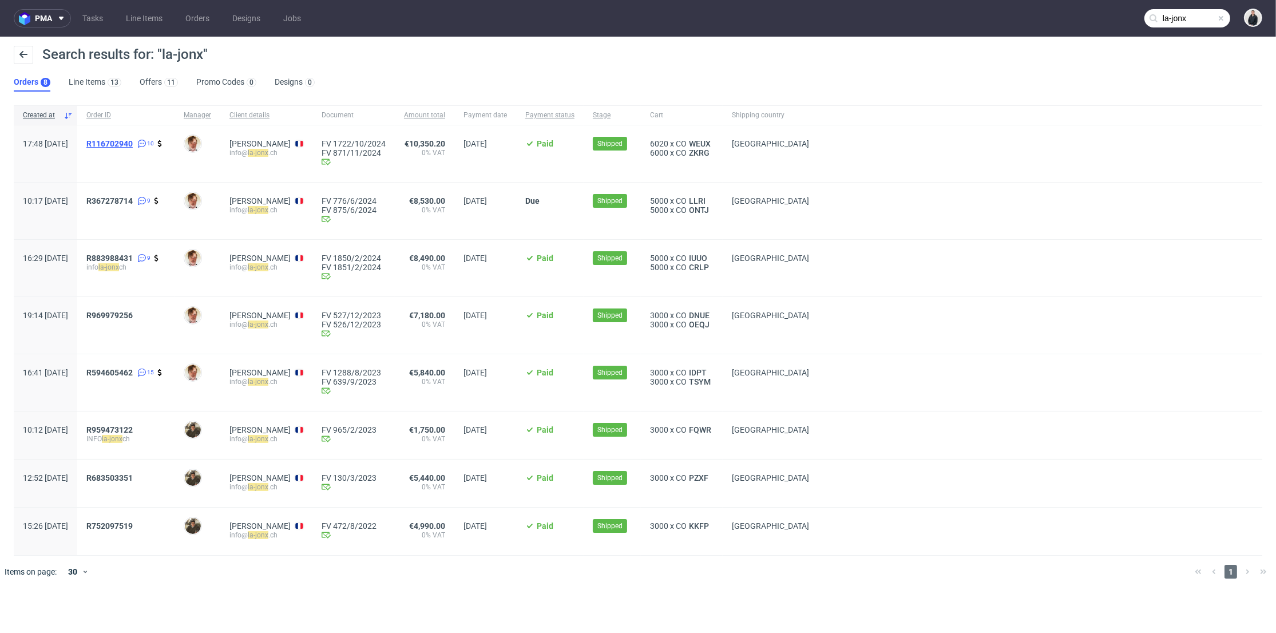
click at [133, 141] on span "R116702940" at bounding box center [109, 143] width 46 height 9
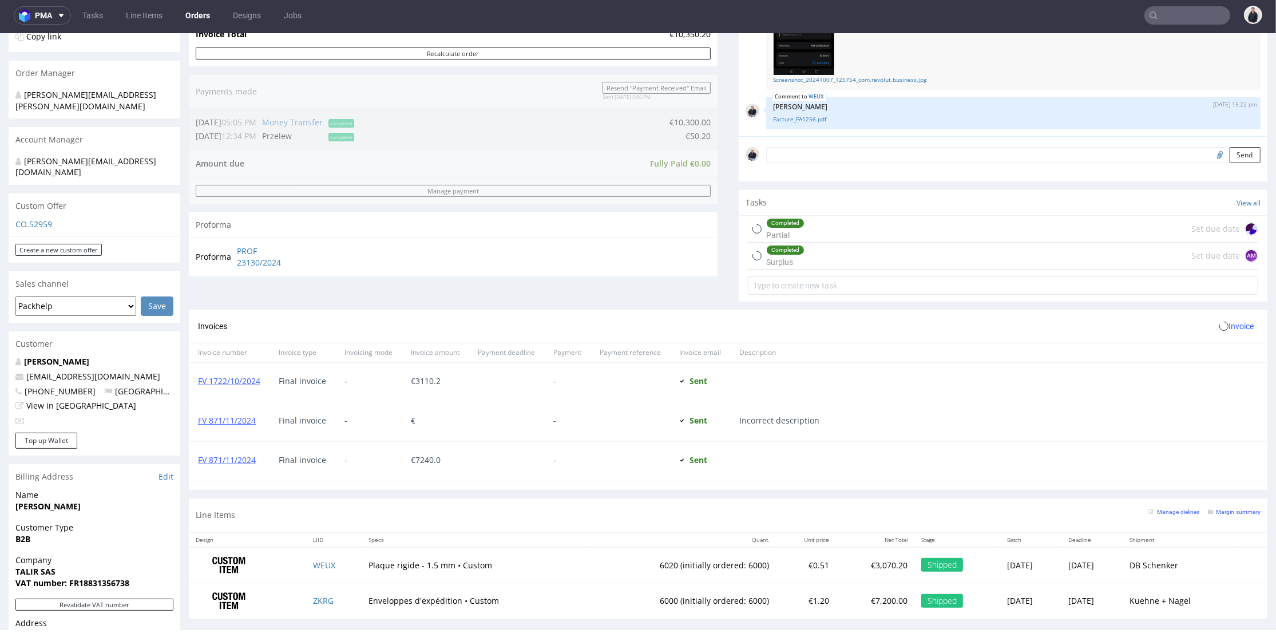
scroll to position [318, 0]
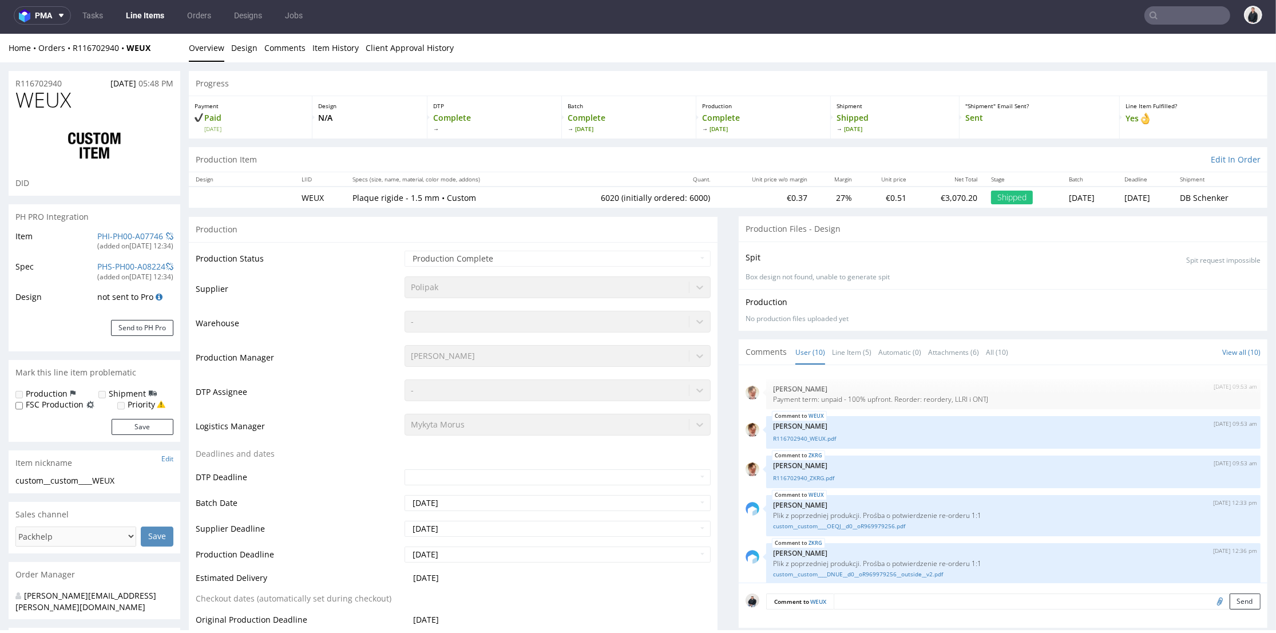
scroll to position [481, 0]
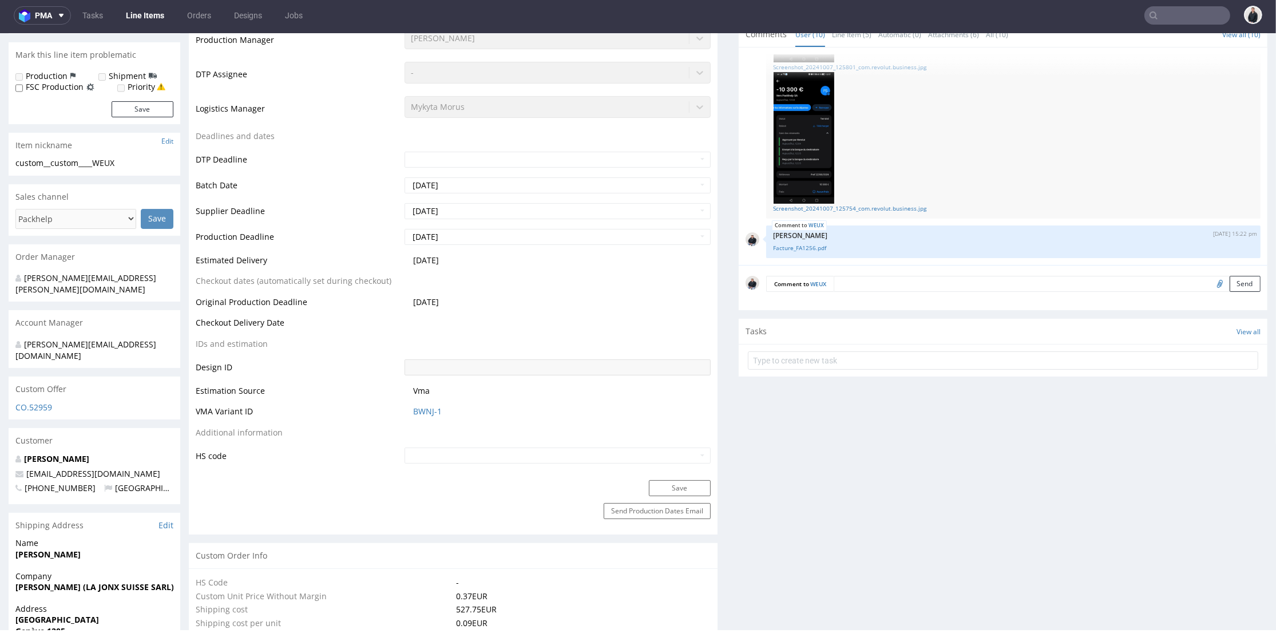
select select "in_progress"
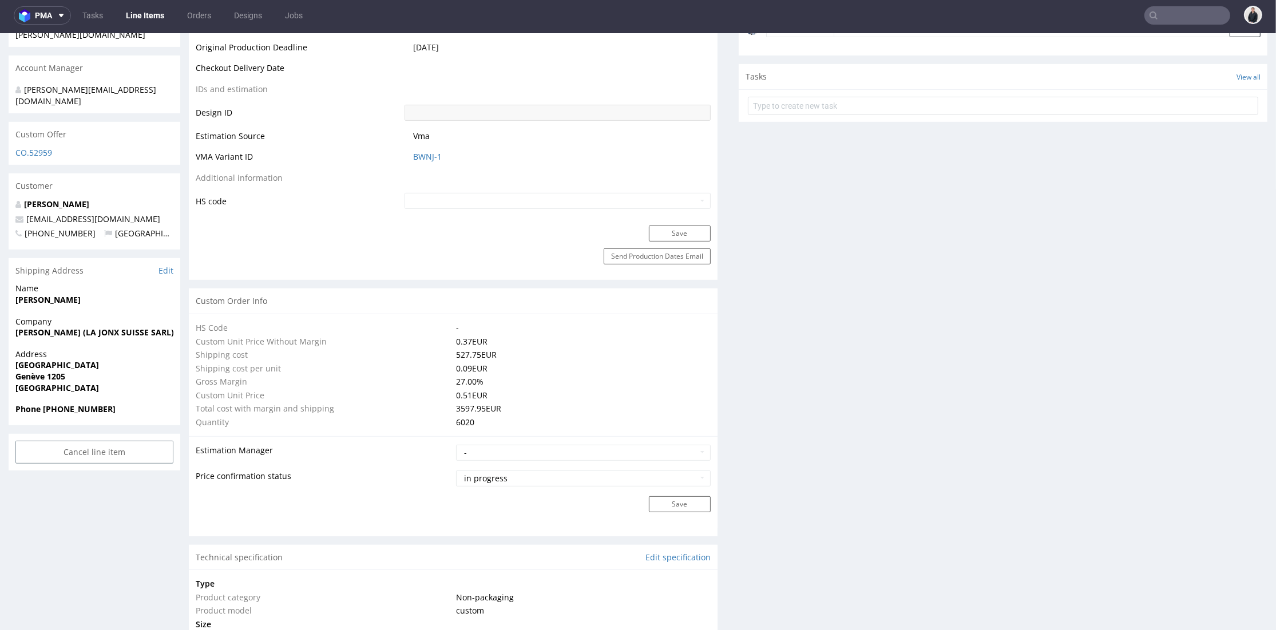
scroll to position [953, 0]
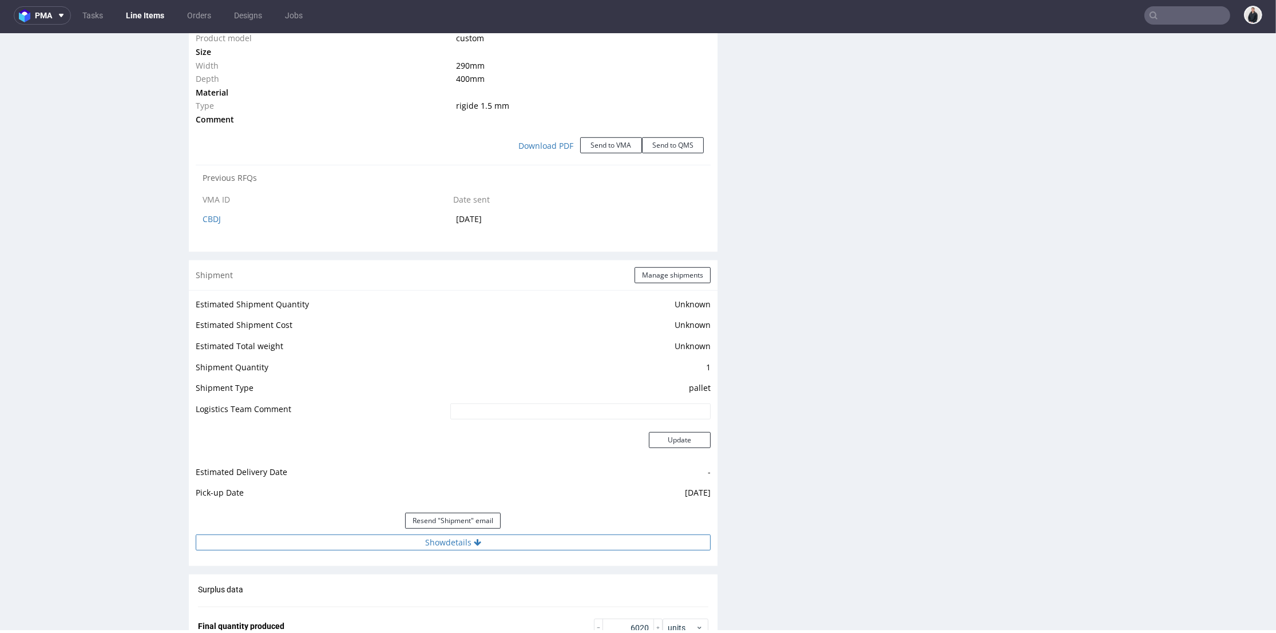
click at [562, 548] on button "Show details" at bounding box center [453, 542] width 515 height 16
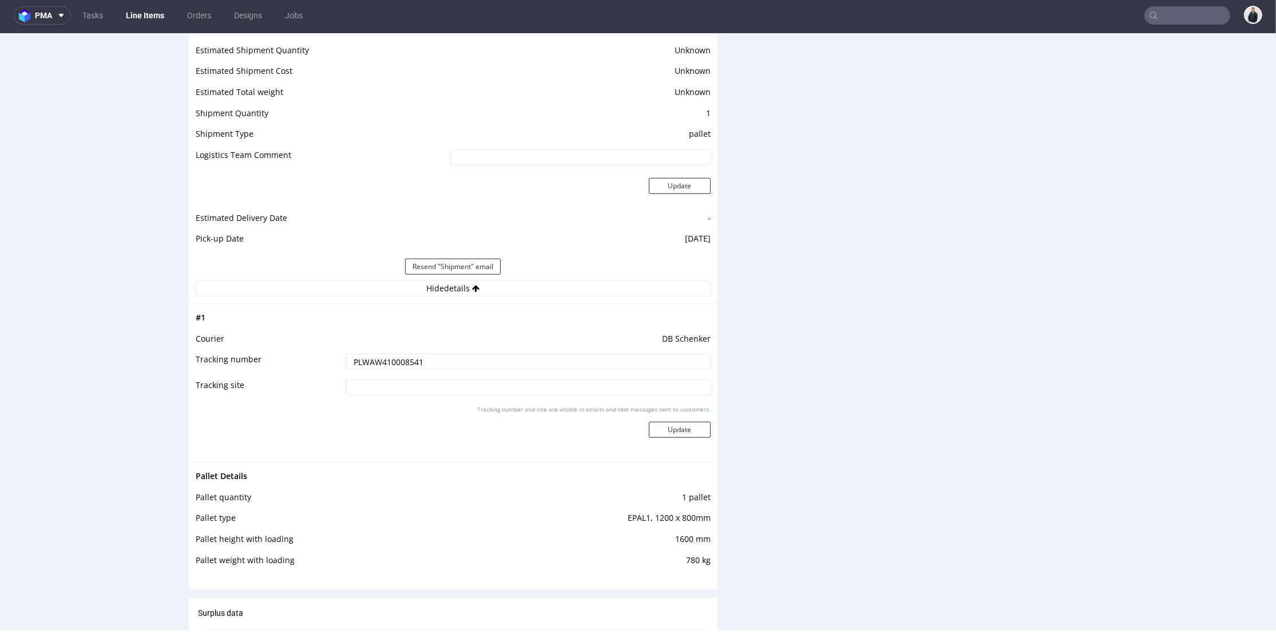
scroll to position [1525, 0]
